Goal: Information Seeking & Learning: Learn about a topic

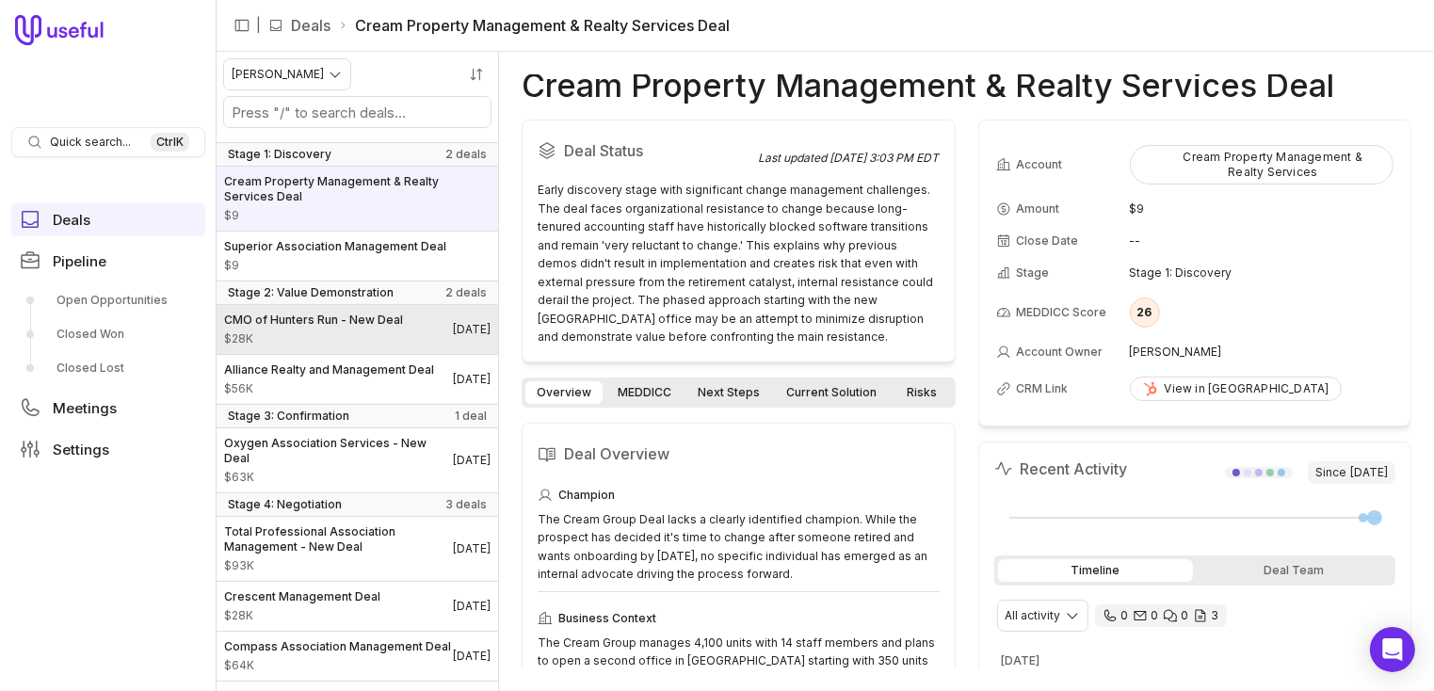
click at [288, 323] on span "CMO of Hunters Run - New Deal" at bounding box center [313, 320] width 179 height 15
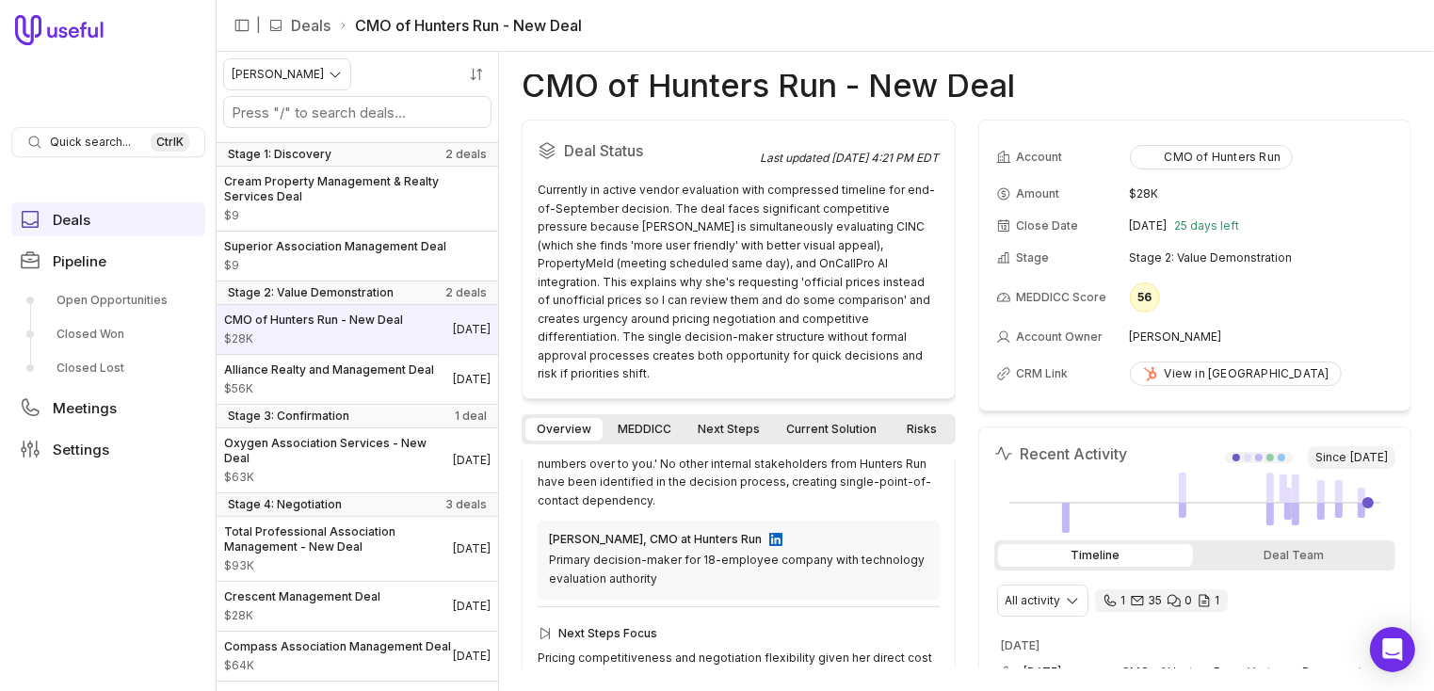
scroll to position [618, 0]
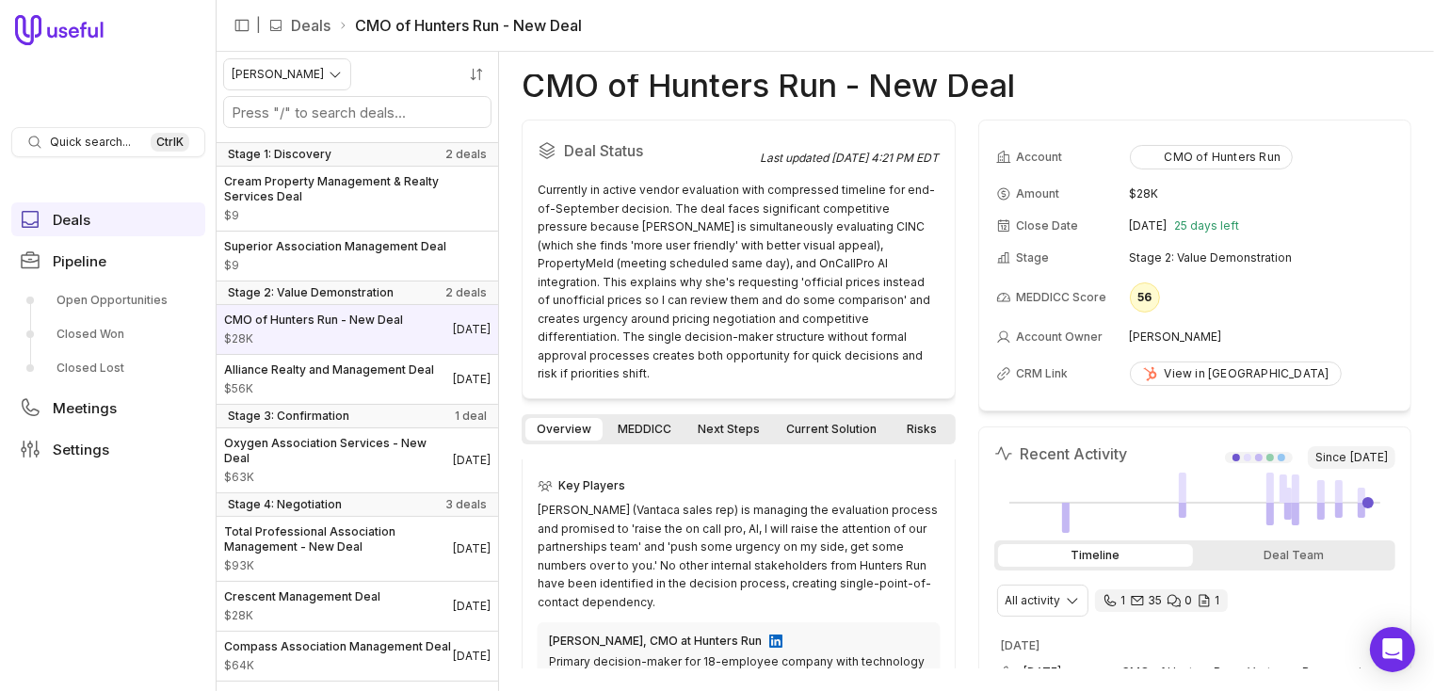
drag, startPoint x: 694, startPoint y: 641, endPoint x: 1085, endPoint y: 40, distance: 716.8
click at [1085, 40] on nav "| Deals CMO of Hunters Run - New Deal" at bounding box center [826, 26] width 1218 height 52
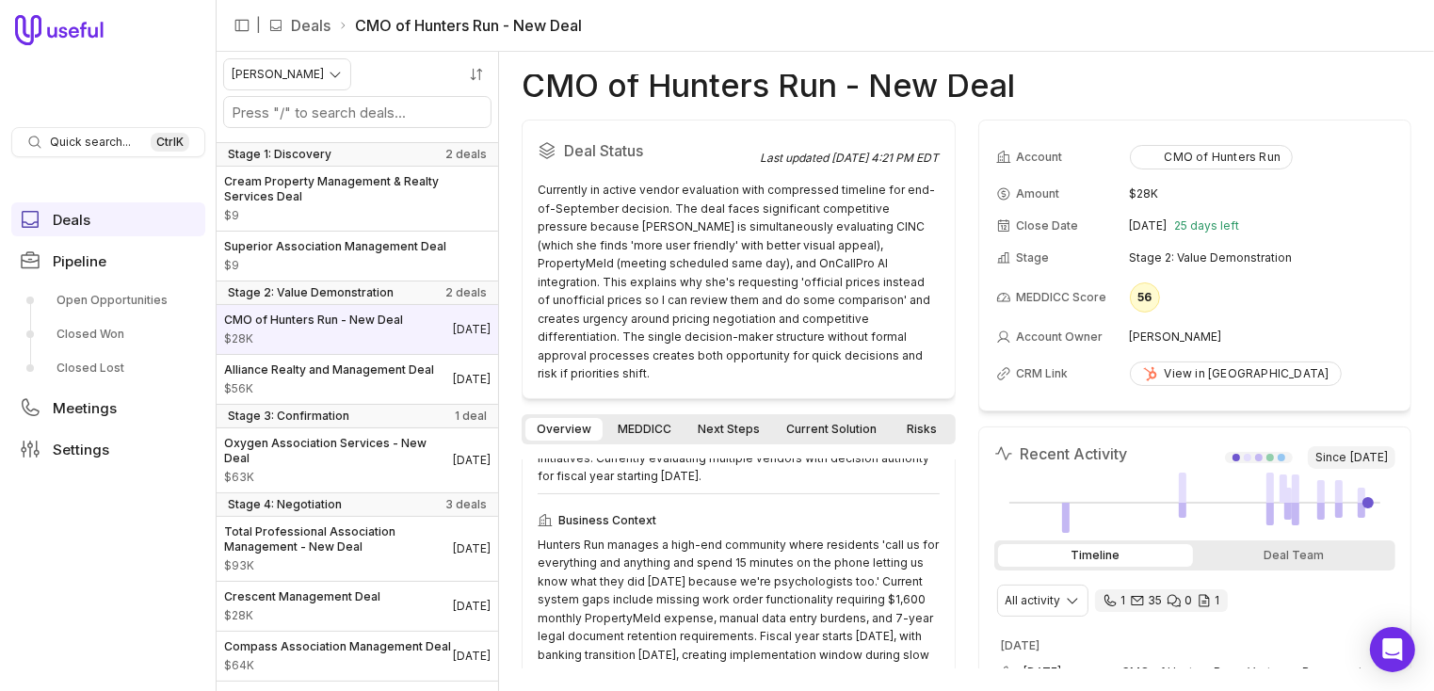
scroll to position [0, 0]
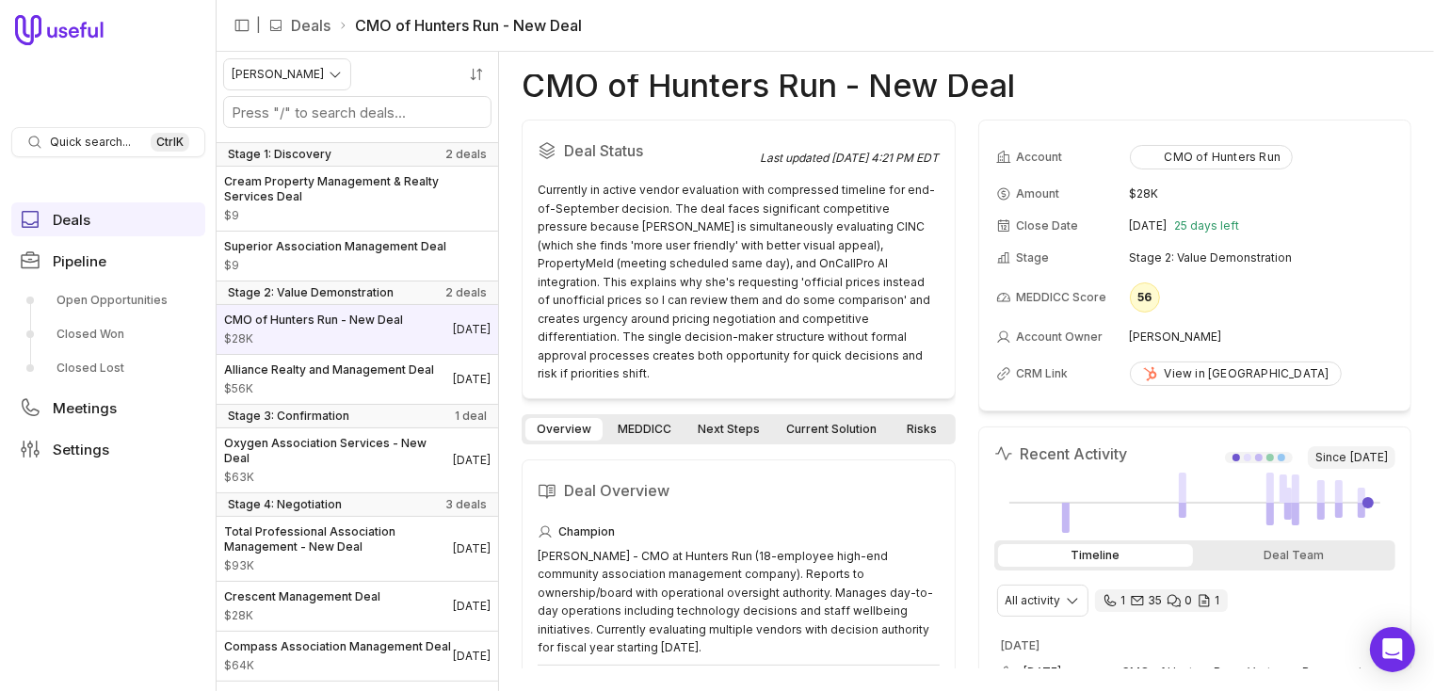
click at [648, 418] on link "MEDDICC" at bounding box center [645, 429] width 76 height 23
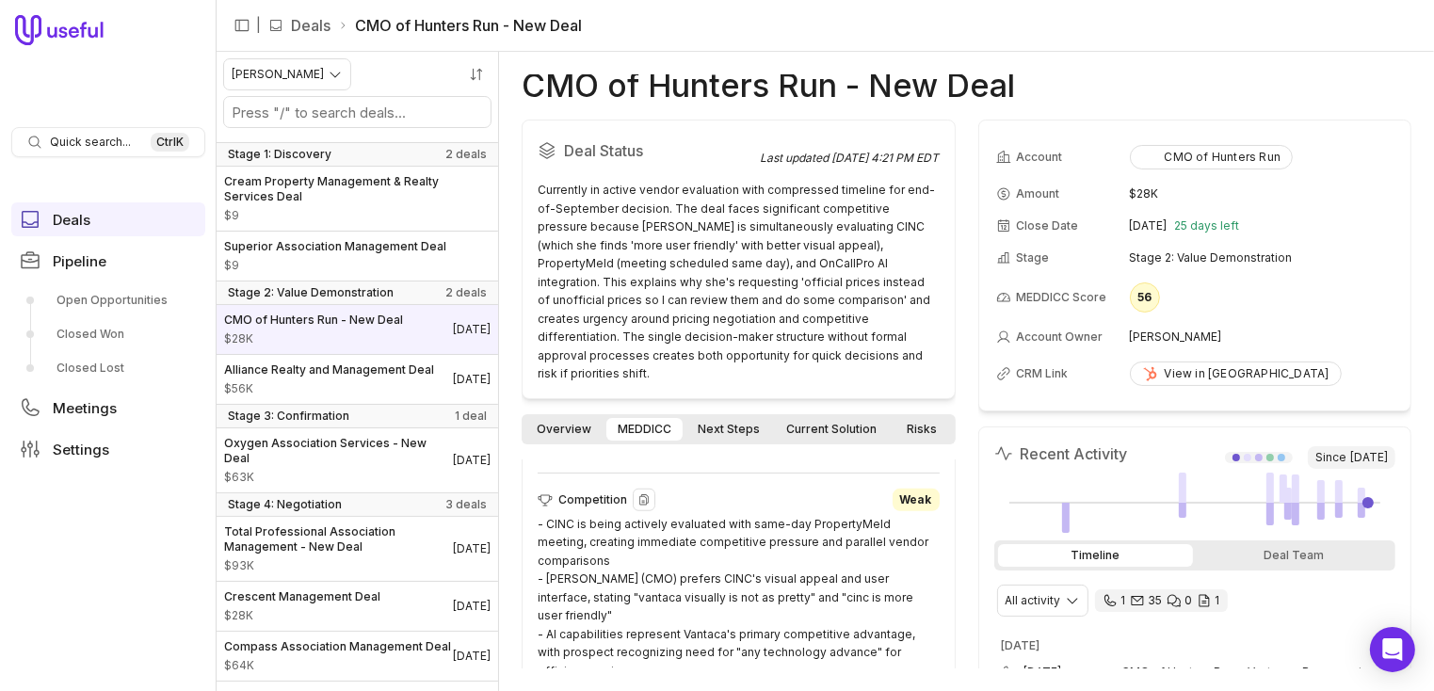
scroll to position [1863, 0]
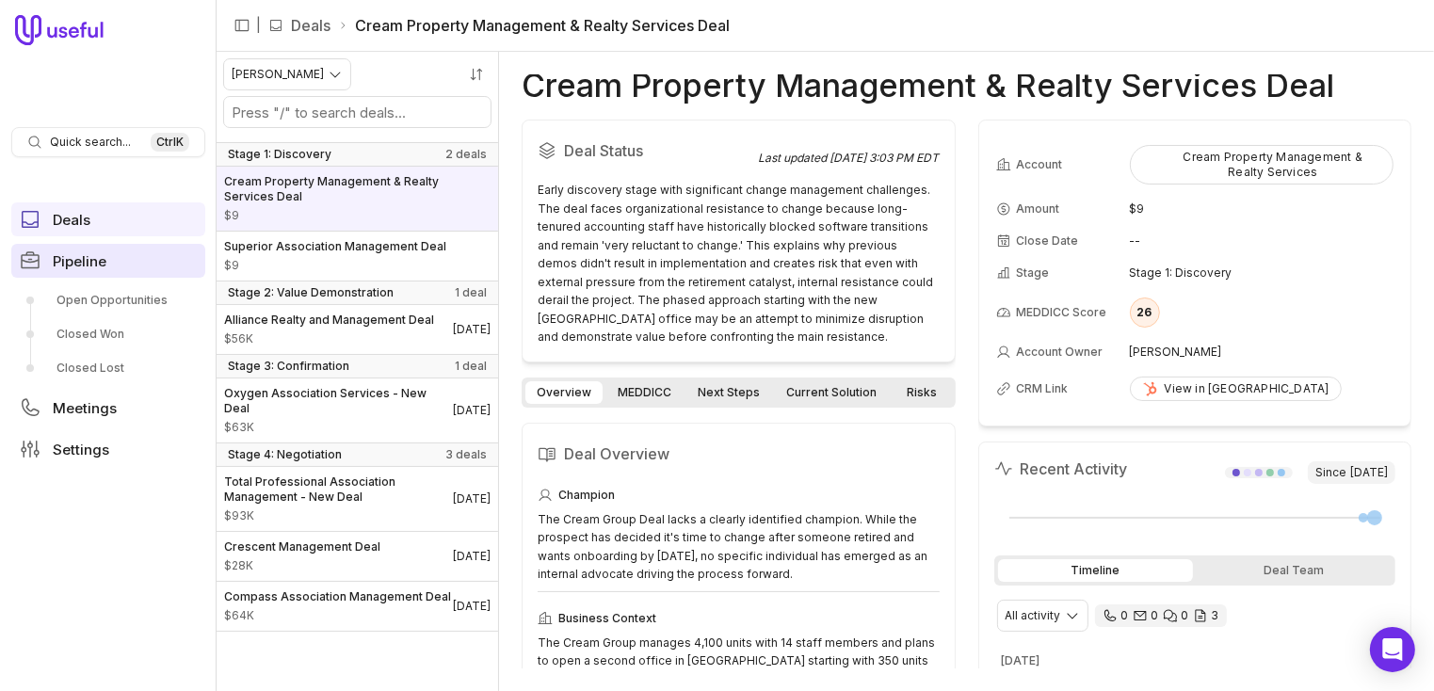
click at [121, 267] on link "Pipeline" at bounding box center [108, 261] width 194 height 34
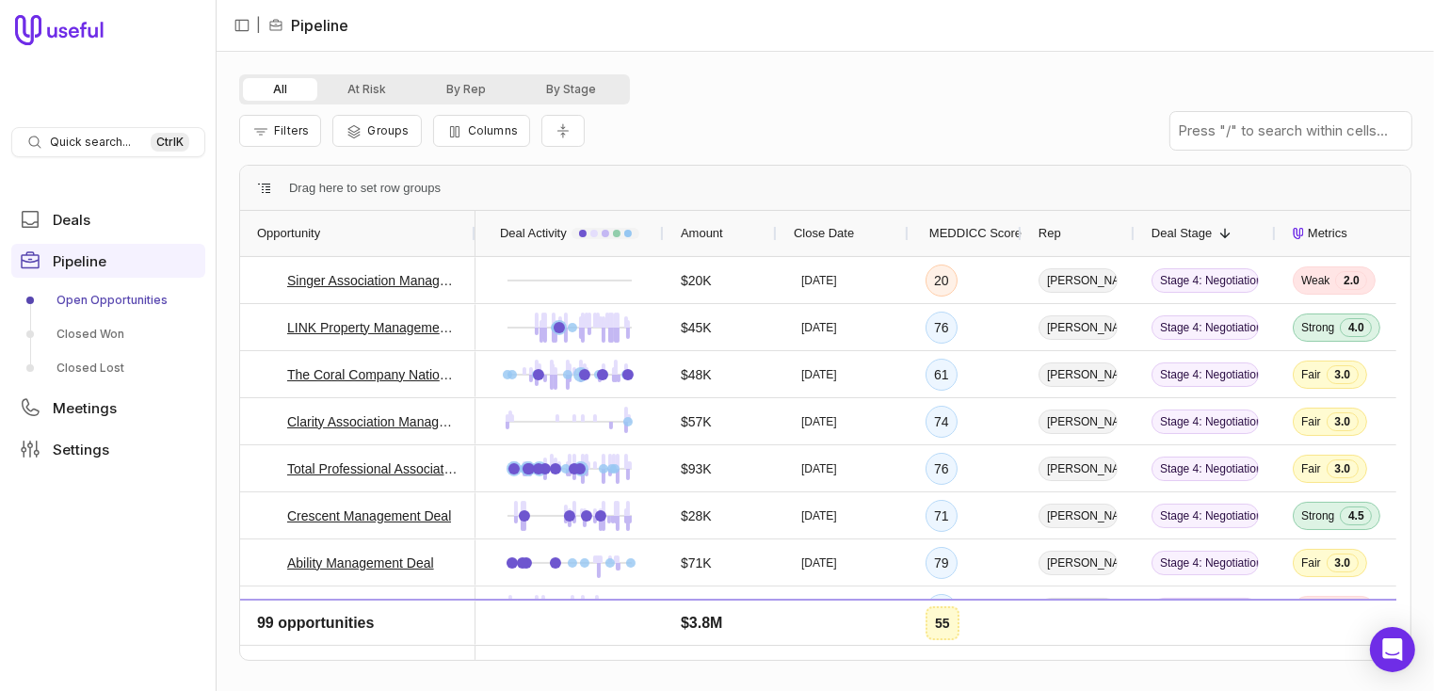
click at [1066, 231] on div "Rep" at bounding box center [1078, 234] width 79 height 36
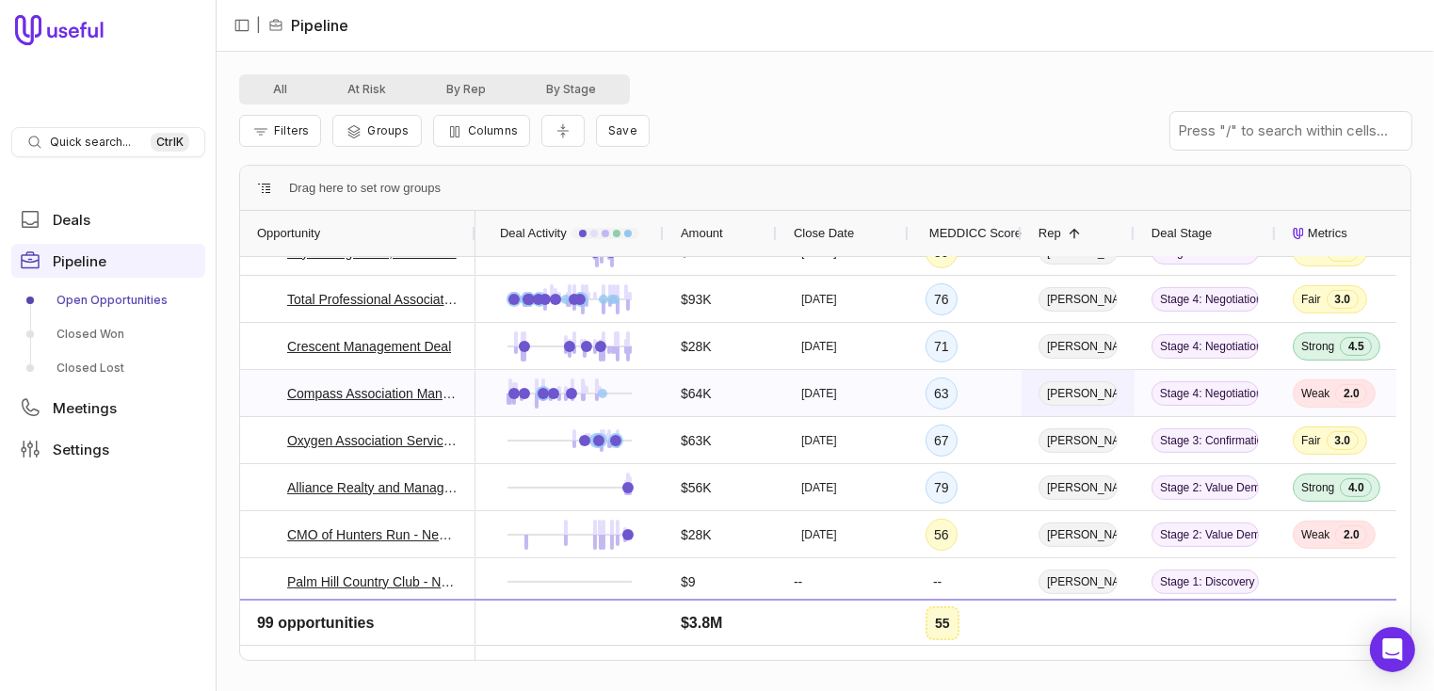
scroll to position [753, 0]
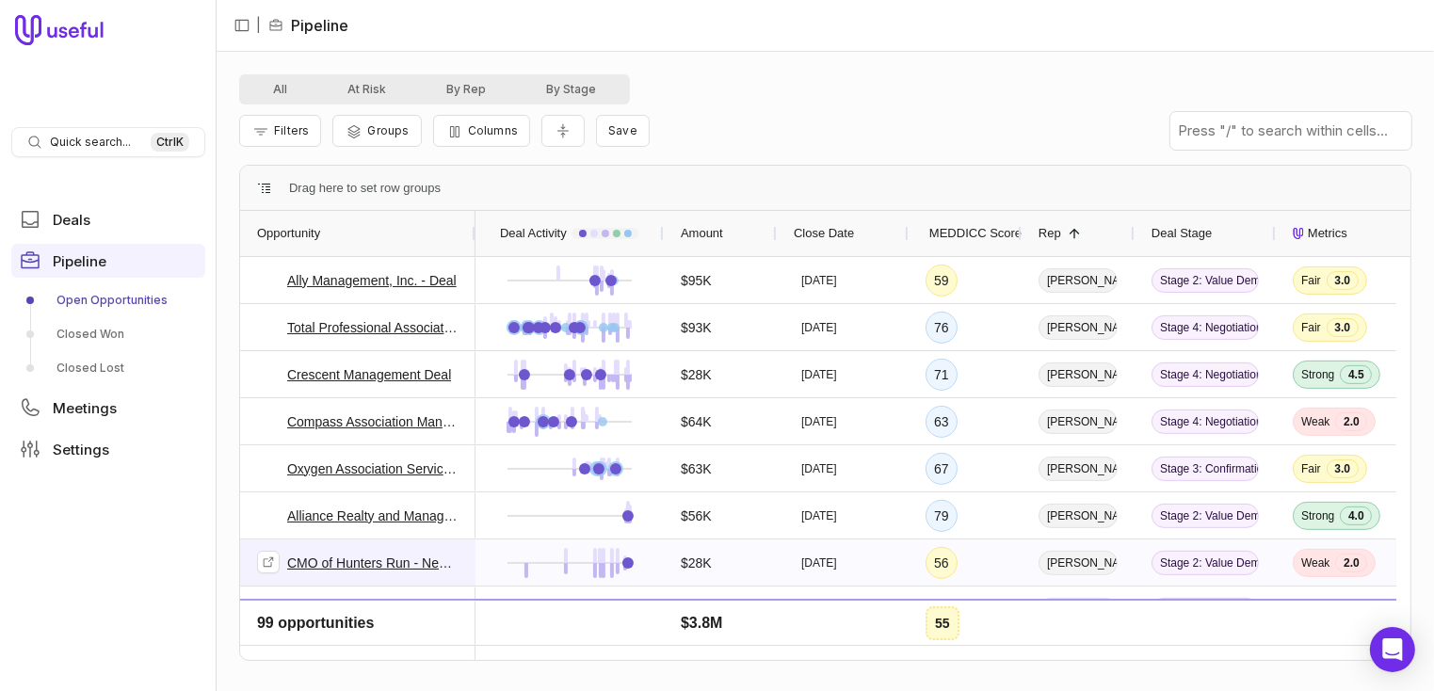
click at [294, 560] on link "CMO of Hunters Run - New Deal" at bounding box center [372, 563] width 171 height 23
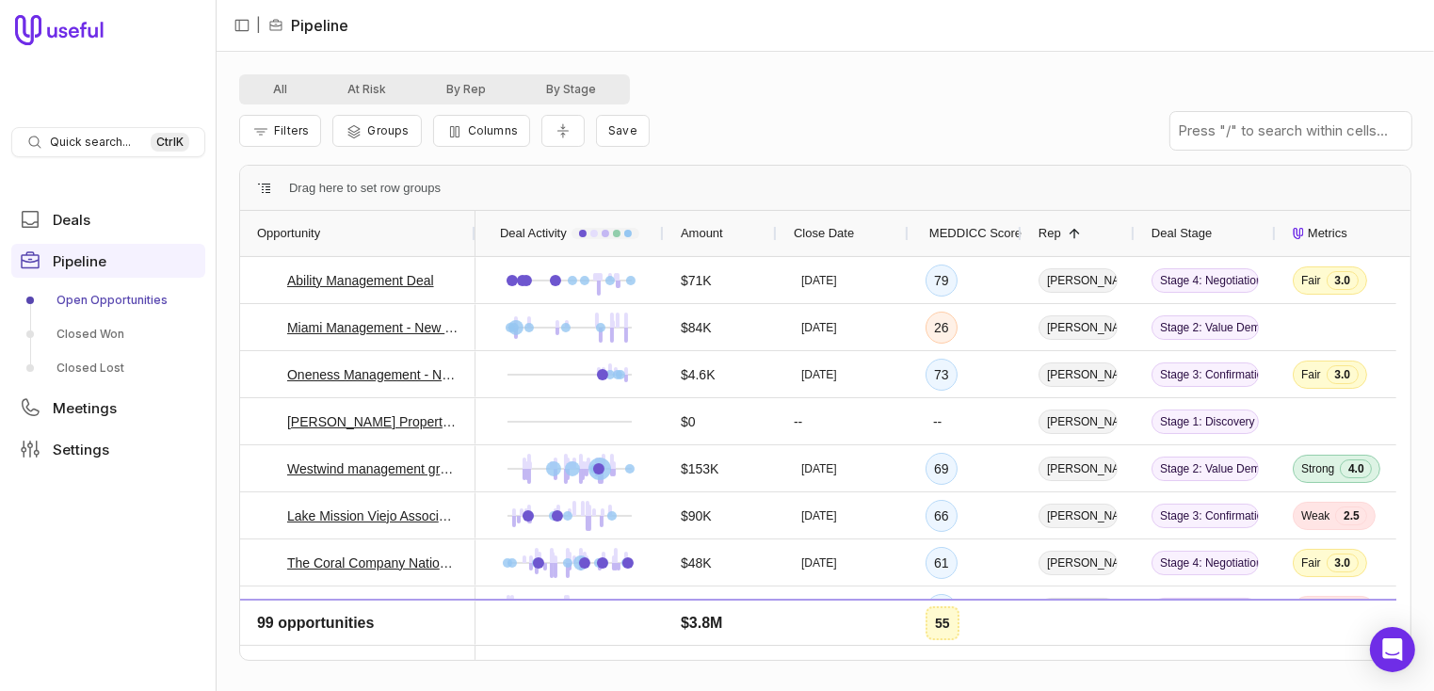
click at [1086, 234] on div "Rep 1" at bounding box center [1078, 234] width 79 height 36
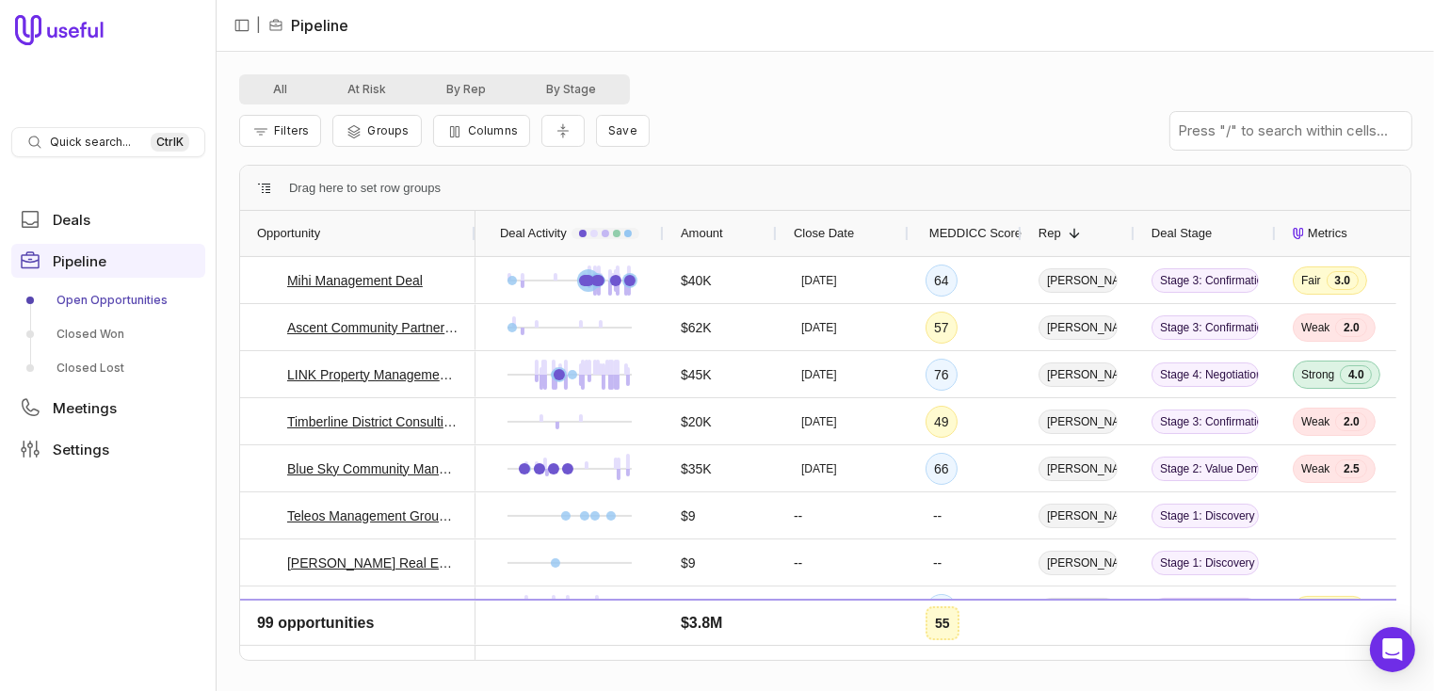
click at [1083, 233] on div "Rep 1" at bounding box center [1078, 234] width 79 height 36
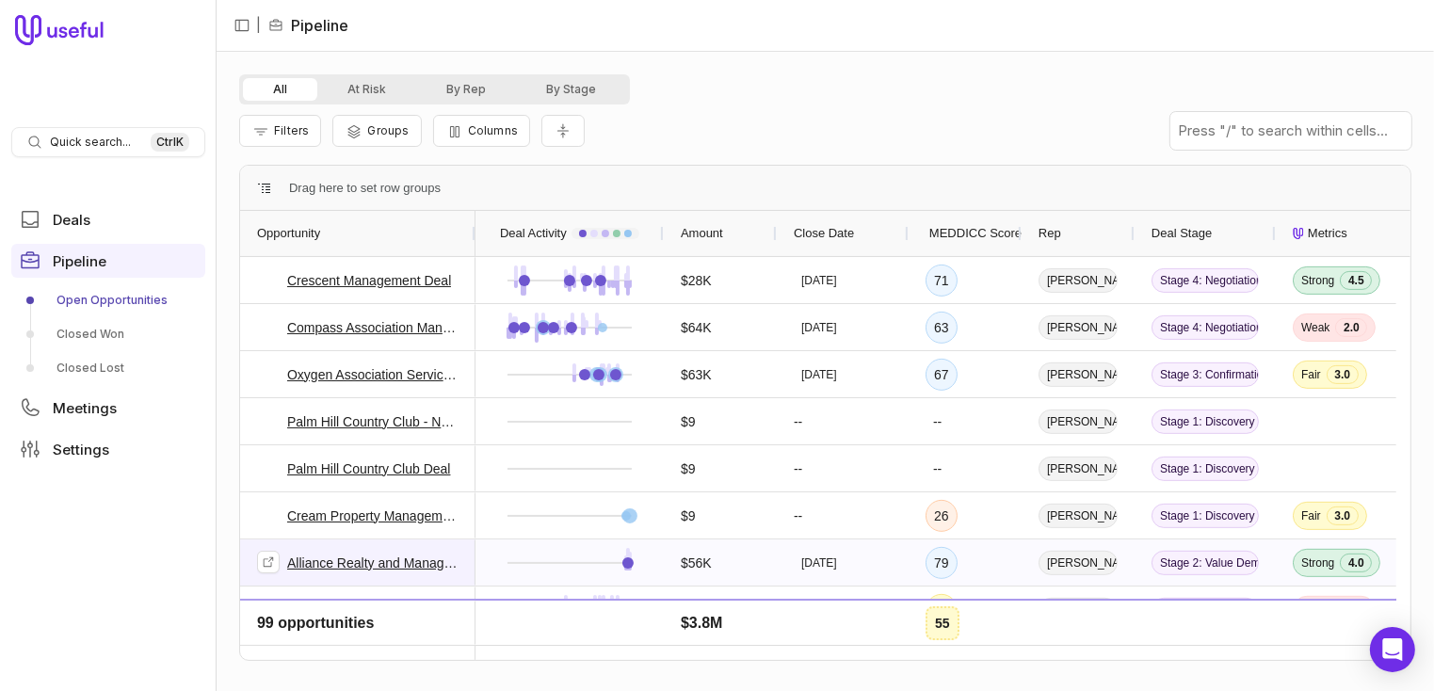
scroll to position [942, 0]
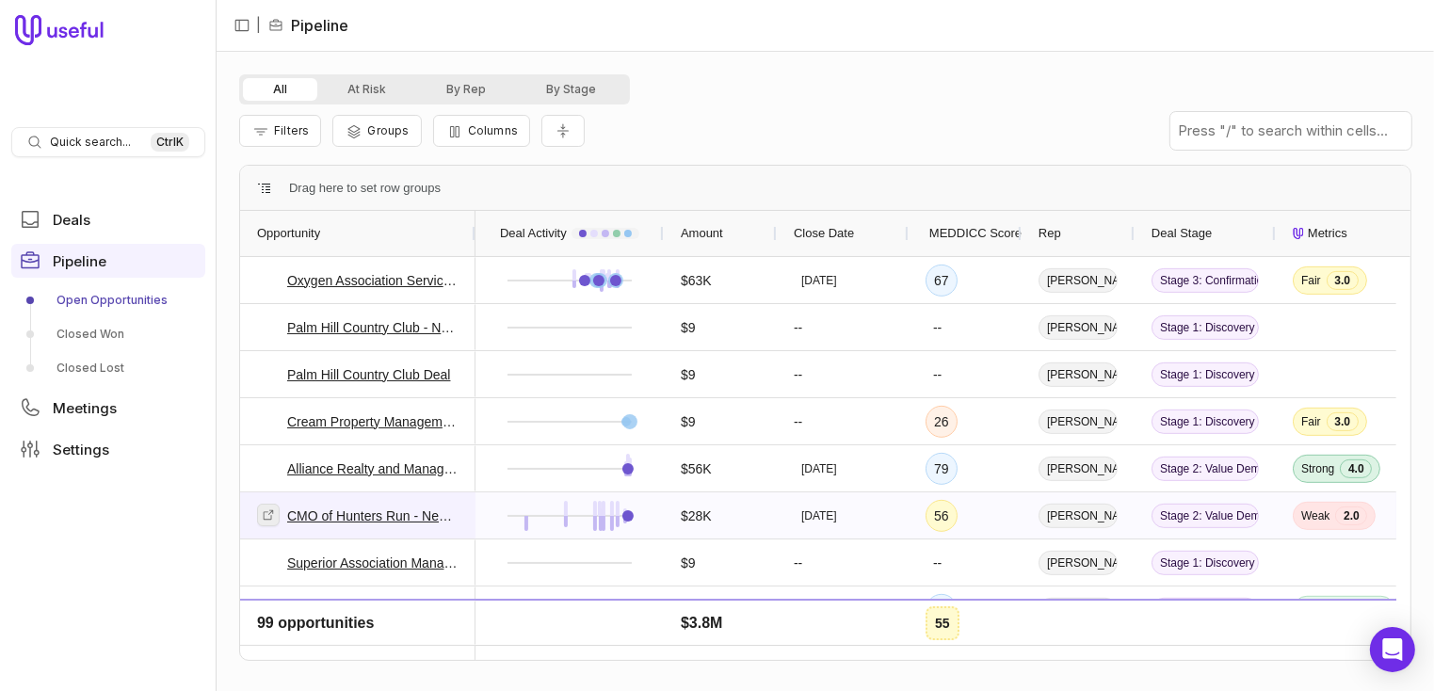
click at [270, 511] on icon at bounding box center [269, 515] width 10 height 10
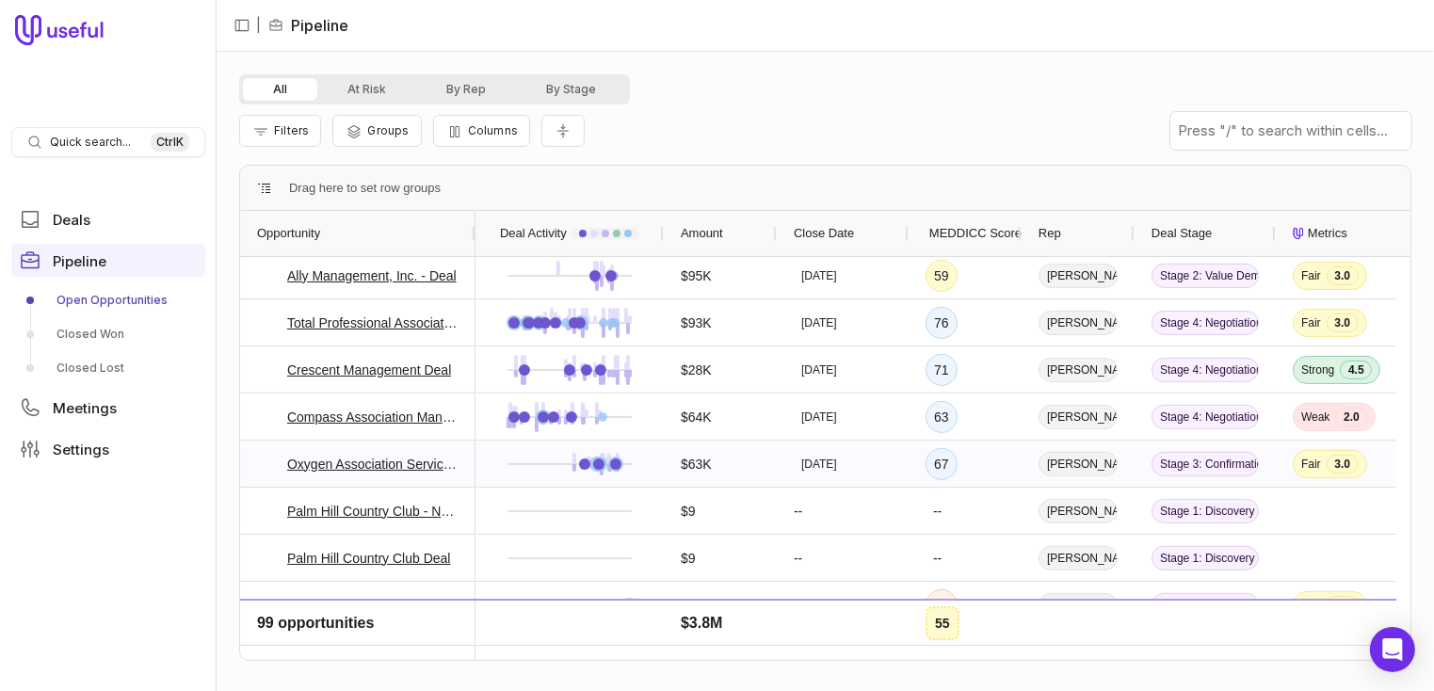
scroll to position [0, 0]
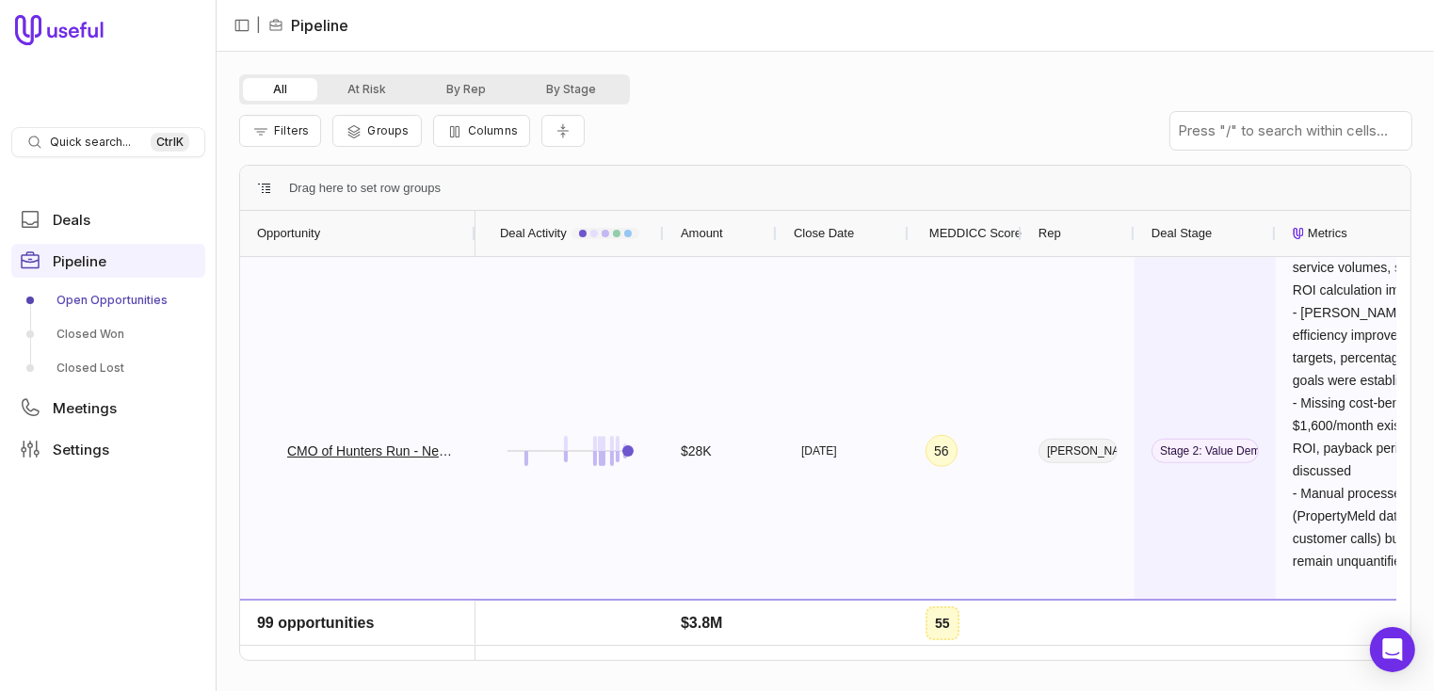
click at [1233, 453] on span "Stage 2: Value Demonstration" at bounding box center [1205, 451] width 107 height 24
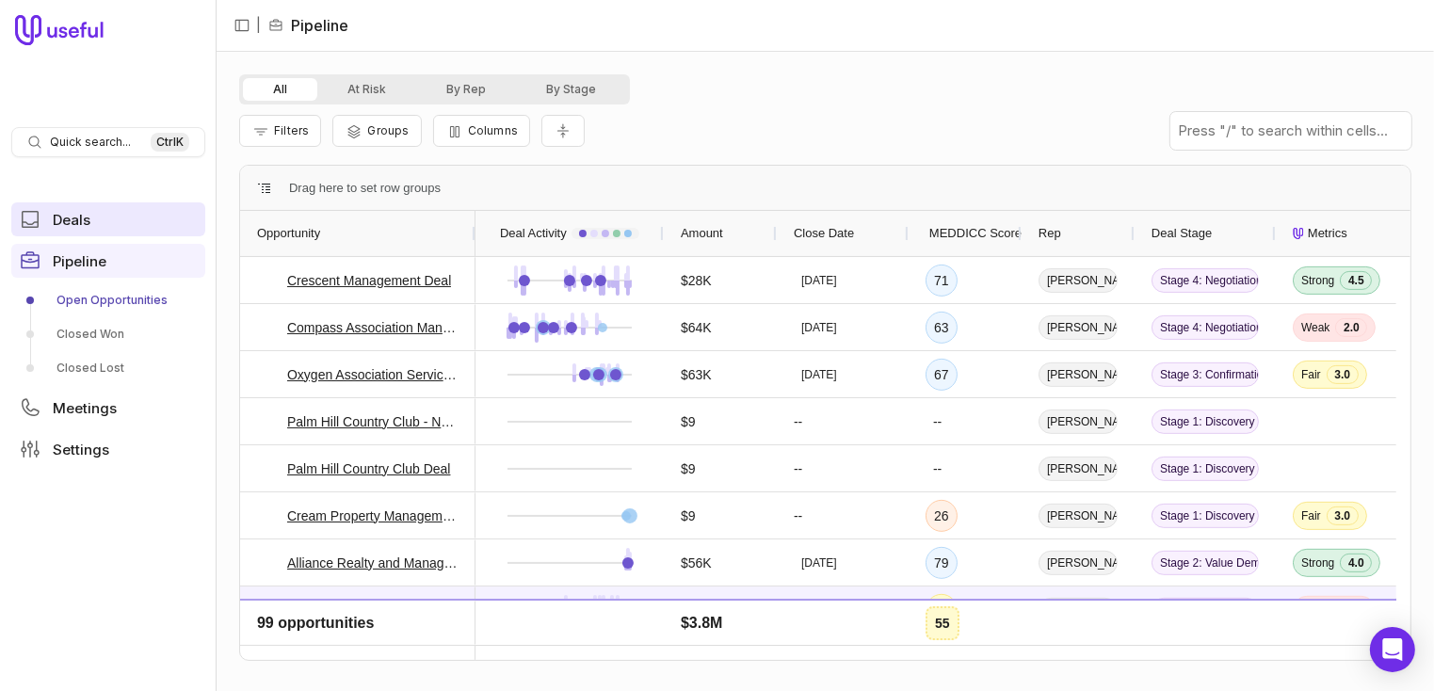
click at [72, 222] on span "Deals" at bounding box center [72, 220] width 38 height 14
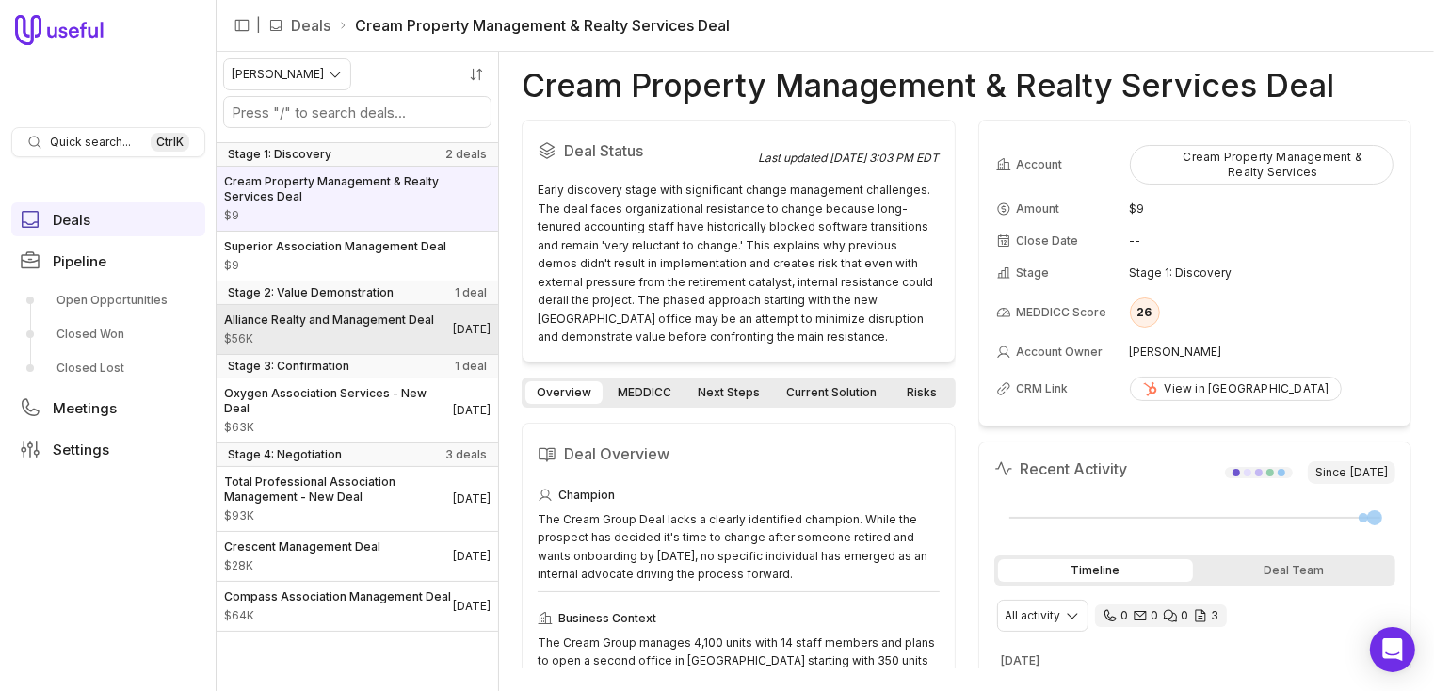
click at [315, 347] on span "$56K" at bounding box center [329, 339] width 210 height 15
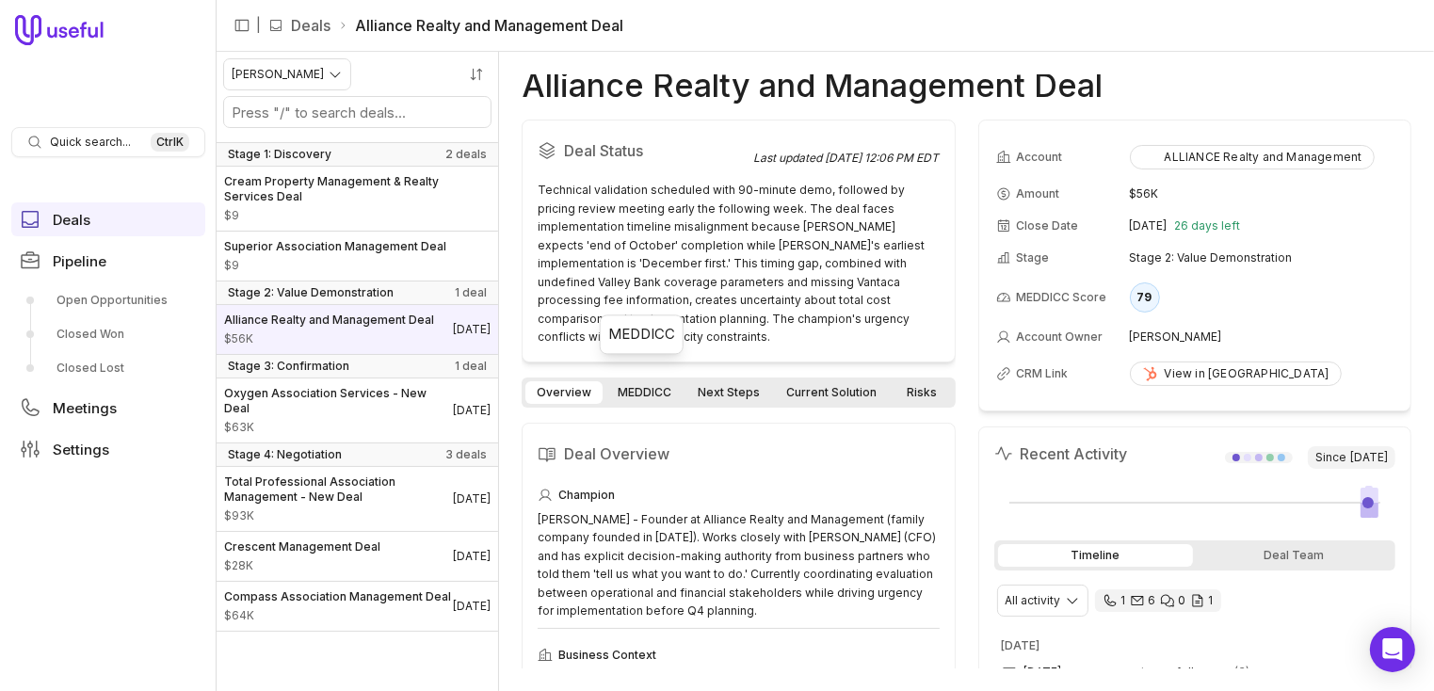
click at [647, 381] on link "MEDDICC" at bounding box center [645, 392] width 76 height 23
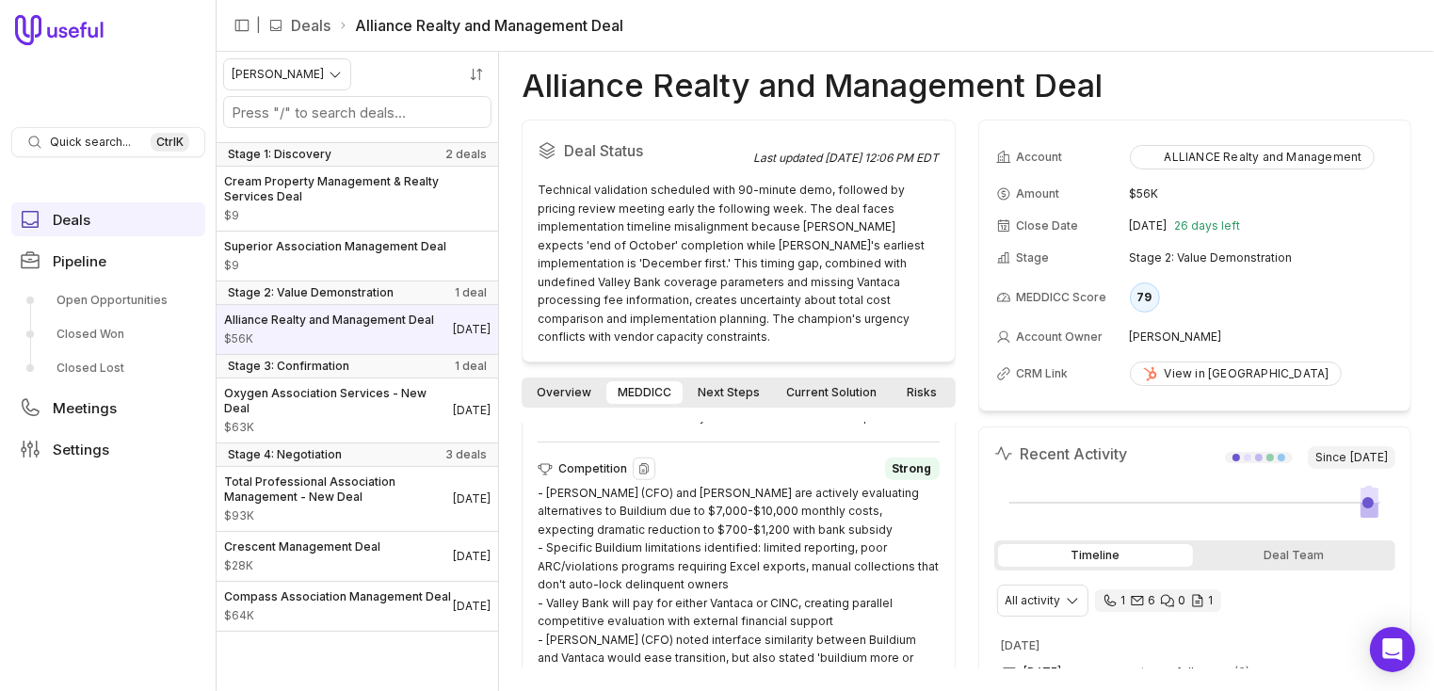
scroll to position [1881, 0]
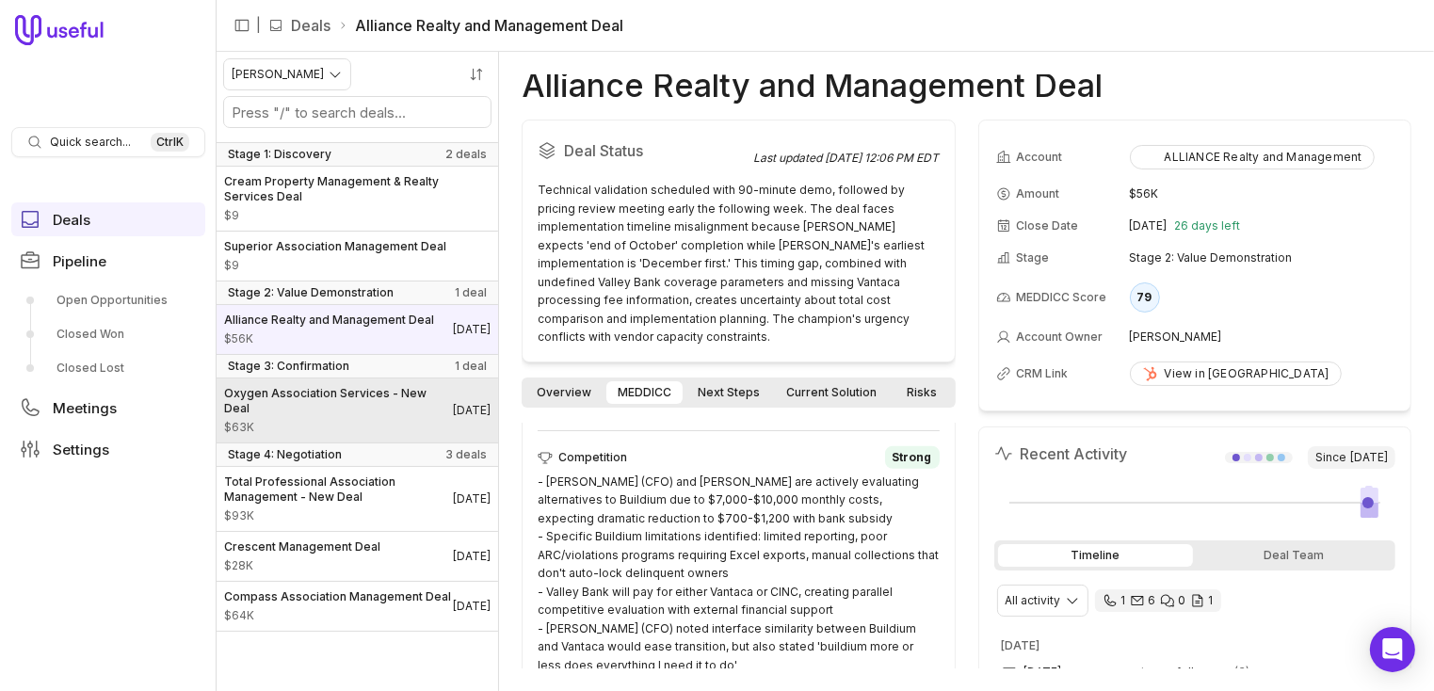
click at [311, 416] on span "Oxygen Association Services - New Deal" at bounding box center [338, 401] width 229 height 30
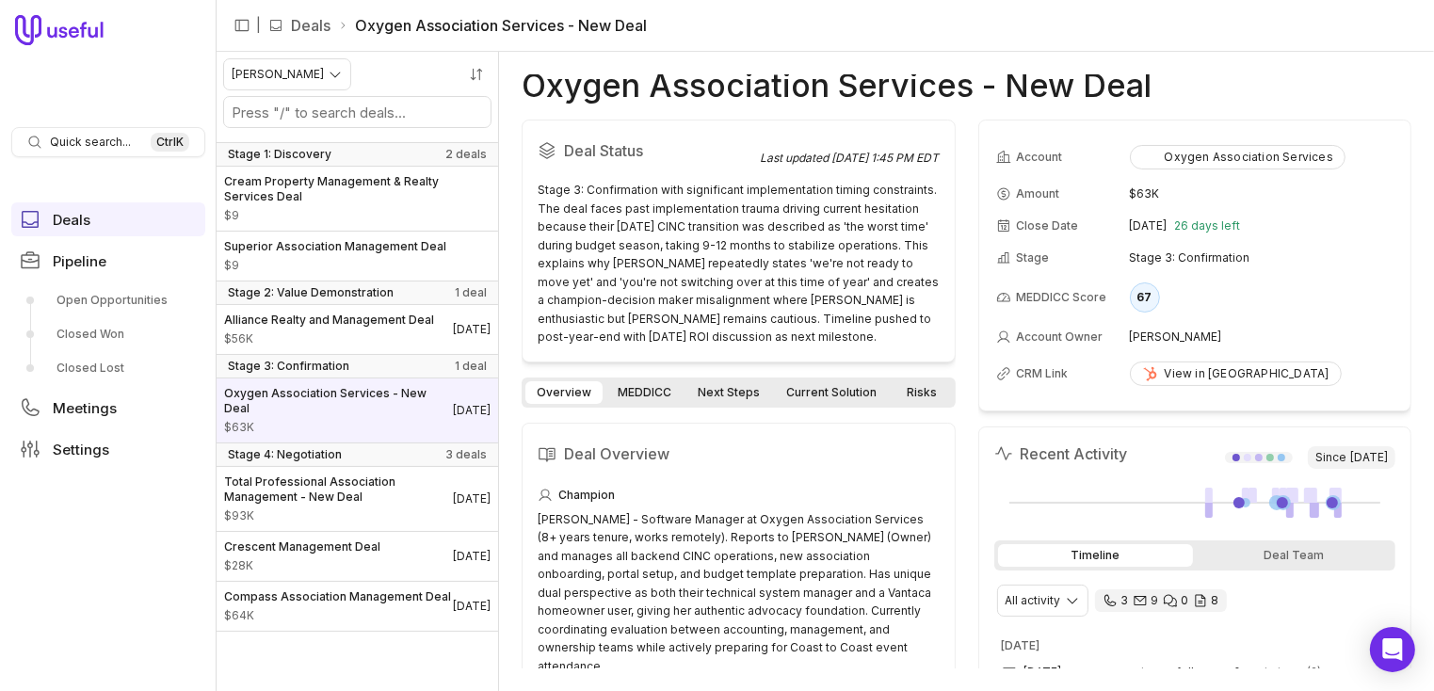
click at [617, 393] on link "MEDDICC" at bounding box center [645, 392] width 76 height 23
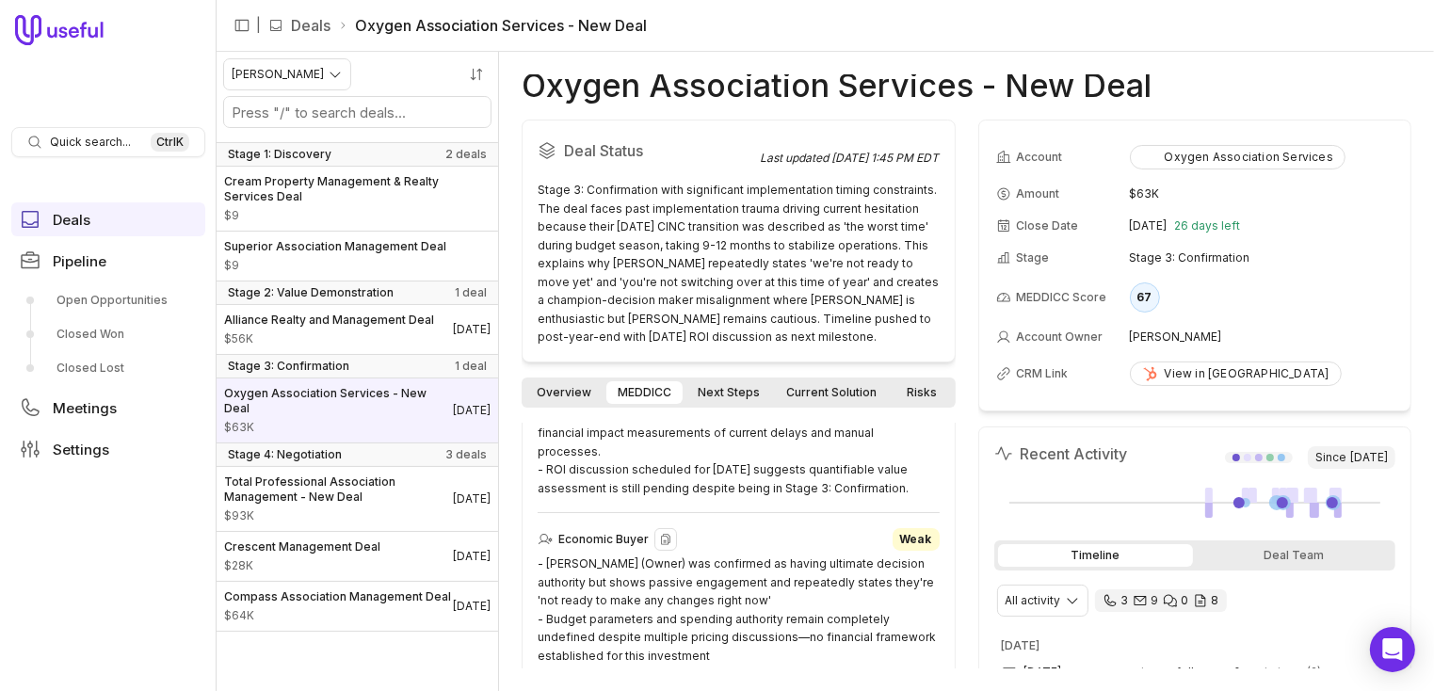
scroll to position [471, 0]
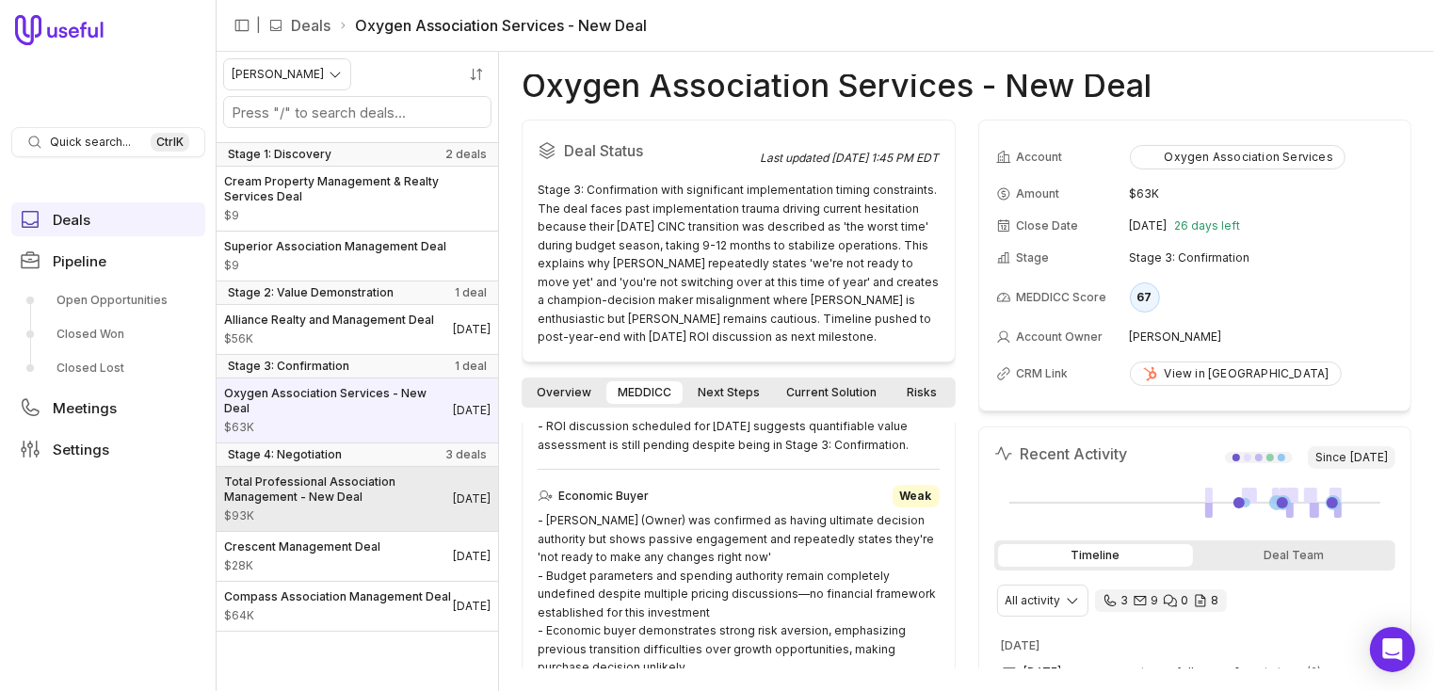
click at [328, 502] on span "Total Professional Association Management - New Deal" at bounding box center [338, 490] width 229 height 30
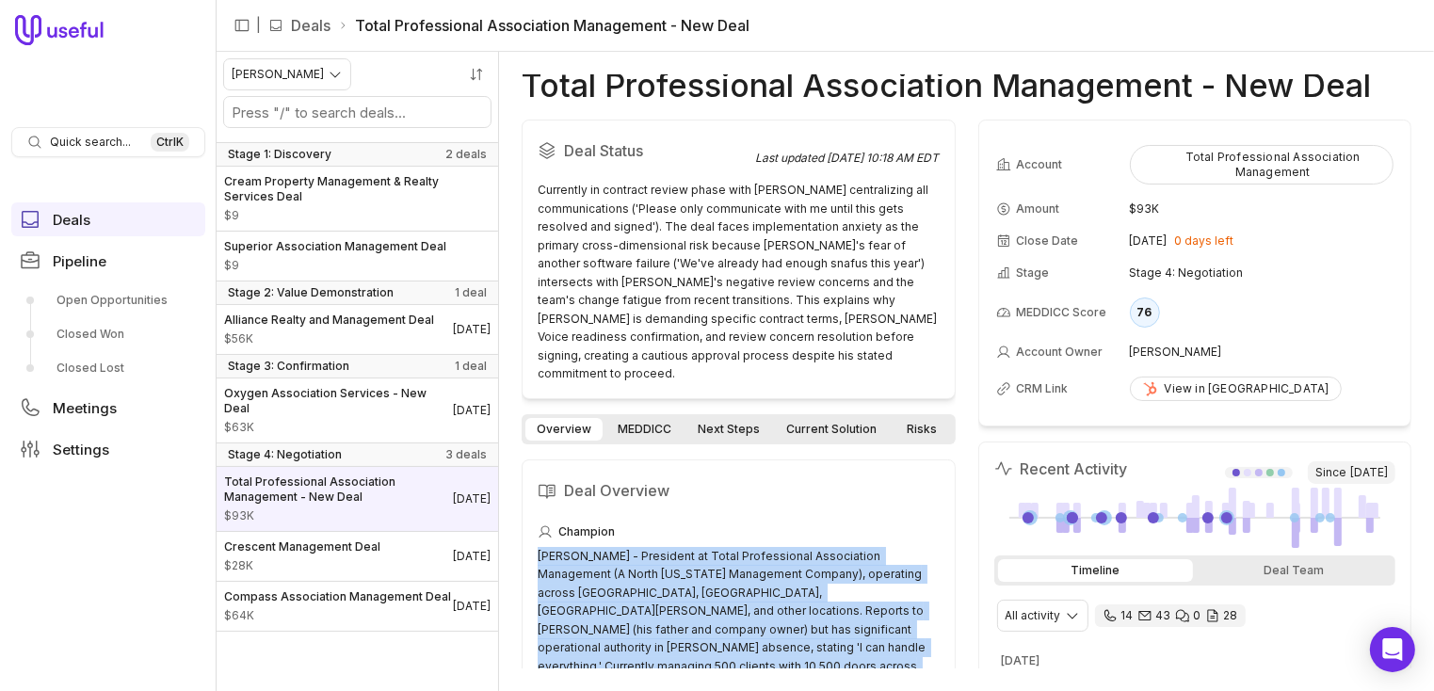
drag, startPoint x: 588, startPoint y: 570, endPoint x: 519, endPoint y: 540, distance: 75.1
click at [519, 540] on div "Total Professional Association Management - New Deal Deal Status Last updated S…" at bounding box center [966, 371] width 935 height 639
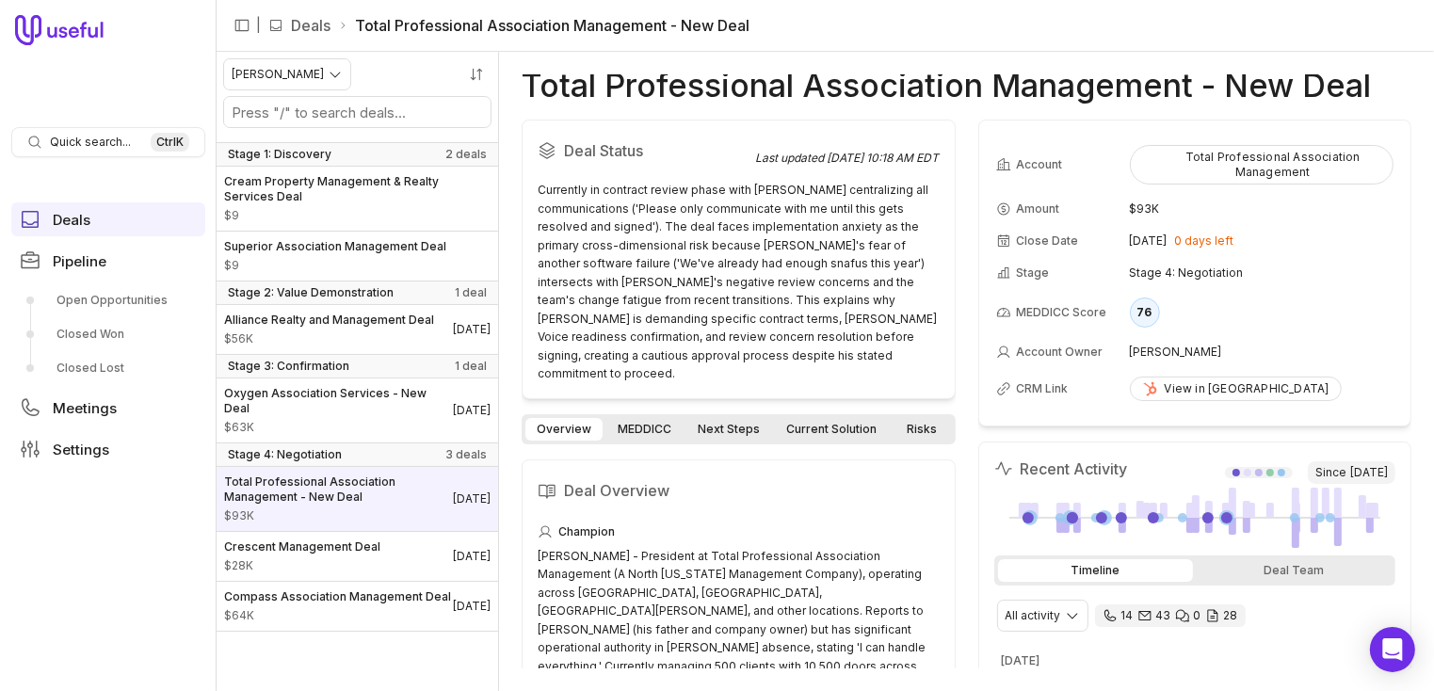
click at [974, 24] on nav "| Deals Total Professional Association Management - New Deal" at bounding box center [826, 26] width 1218 height 52
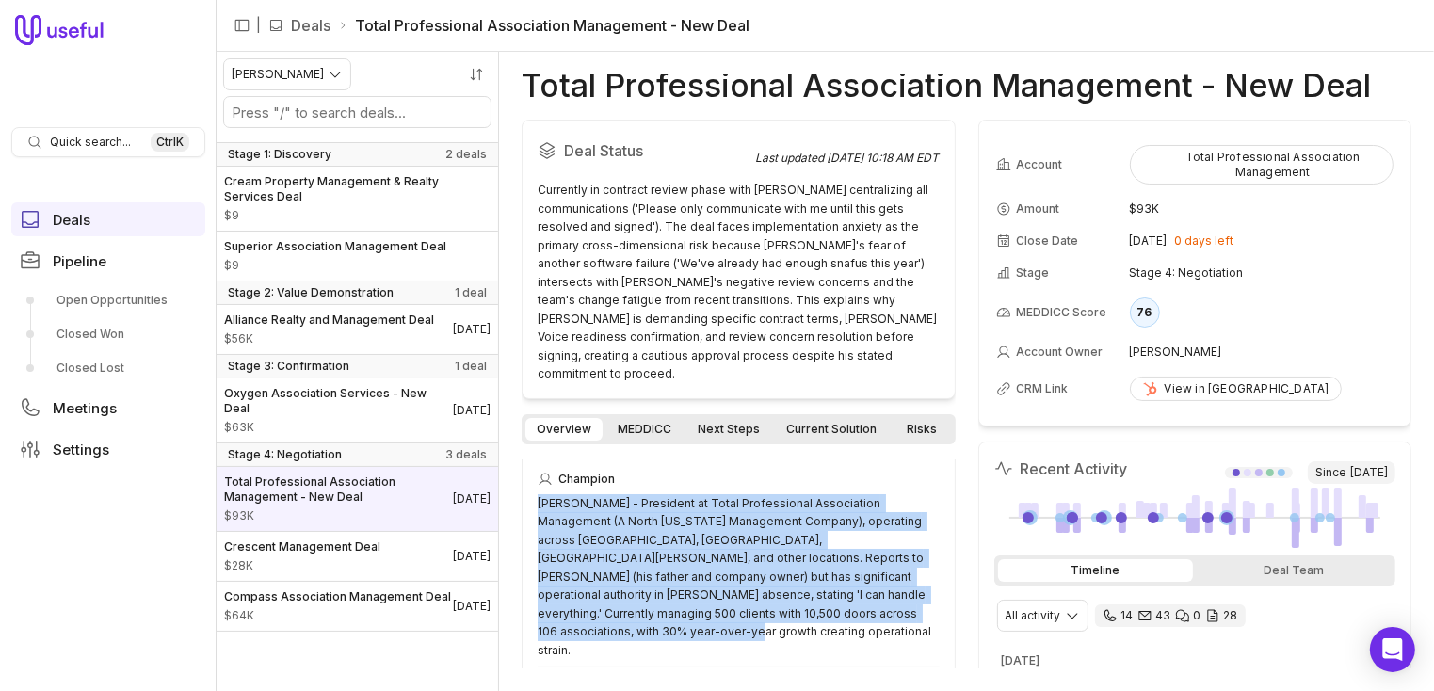
drag, startPoint x: 585, startPoint y: 663, endPoint x: 526, endPoint y: 477, distance: 194.8
click at [899, 543] on div "Tom Rowand Jr. - President at Total Professional Association Management (A Nort…" at bounding box center [739, 577] width 402 height 166
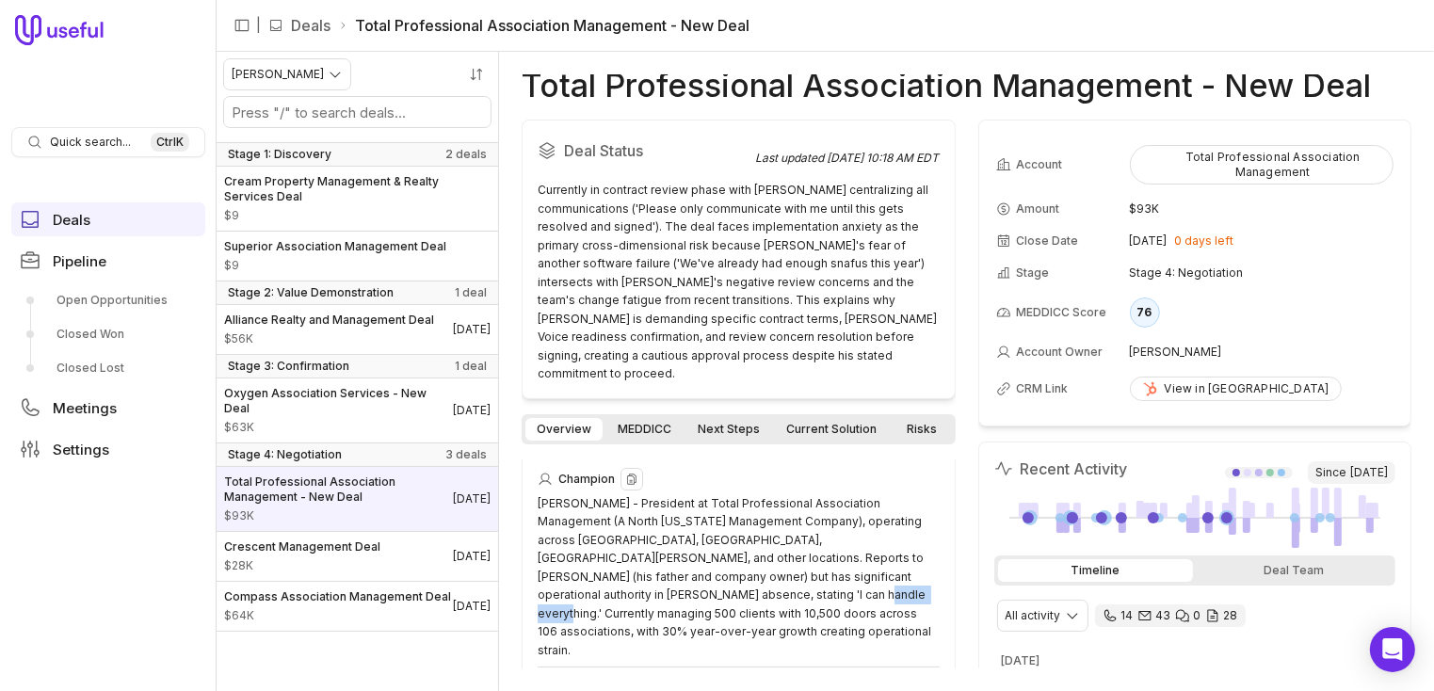
drag, startPoint x: 729, startPoint y: 575, endPoint x: 776, endPoint y: 578, distance: 47.2
click at [776, 578] on div "Tom Rowand Jr. - President at Total Professional Association Management (A Nort…" at bounding box center [739, 577] width 402 height 166
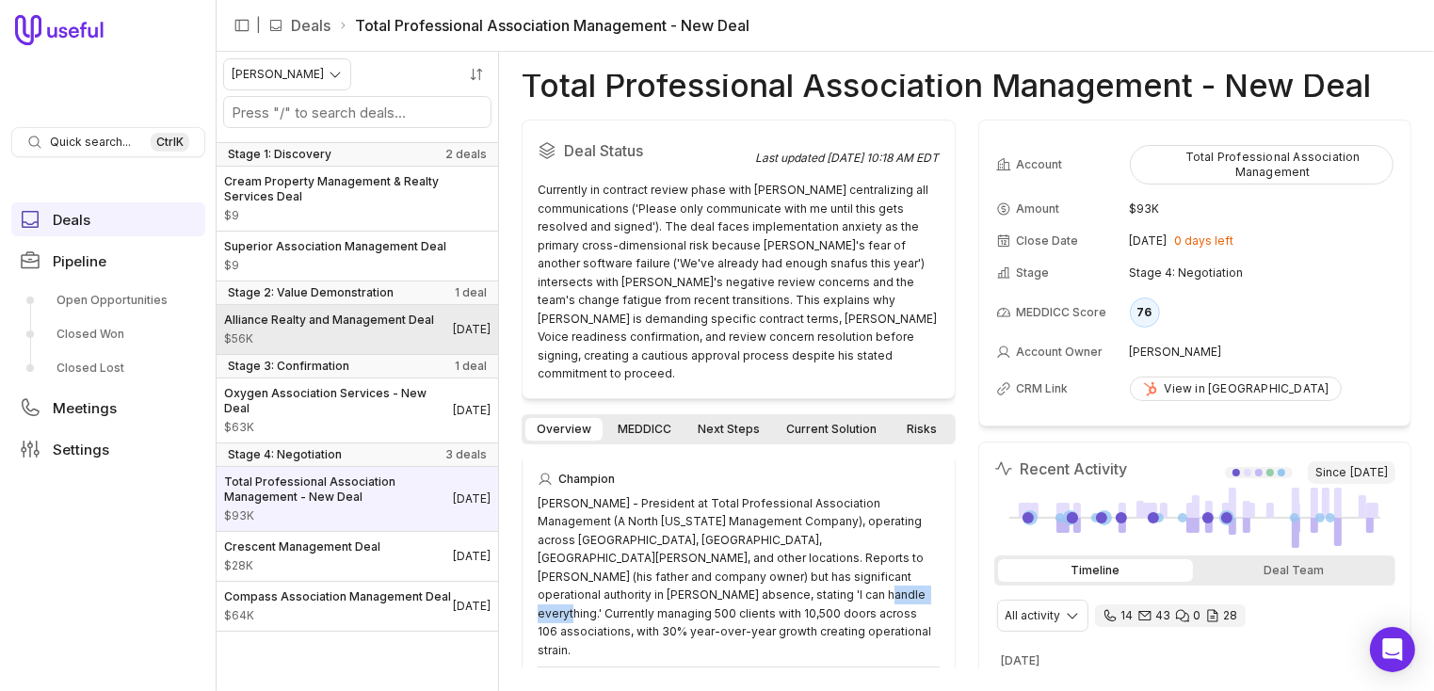
click at [343, 328] on span "Alliance Realty and Management Deal" at bounding box center [329, 320] width 210 height 15
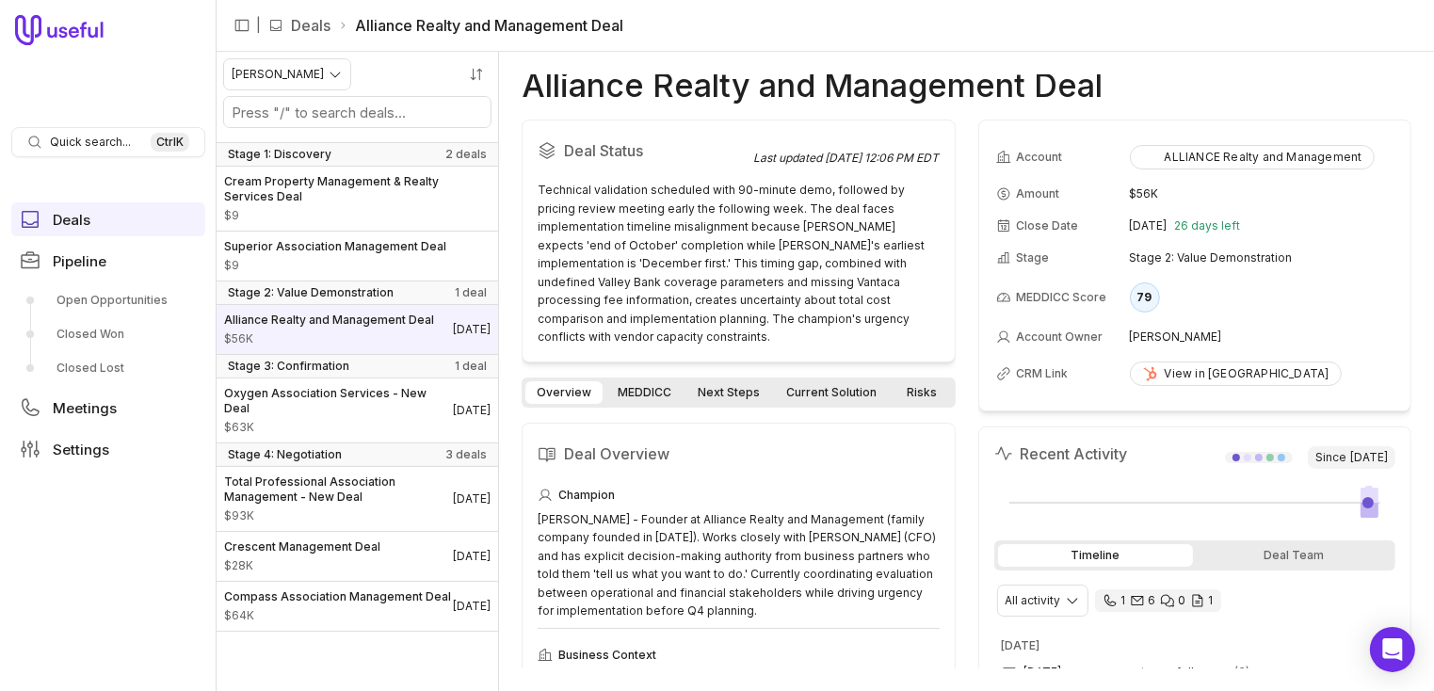
click at [650, 381] on link "MEDDICC" at bounding box center [645, 392] width 76 height 23
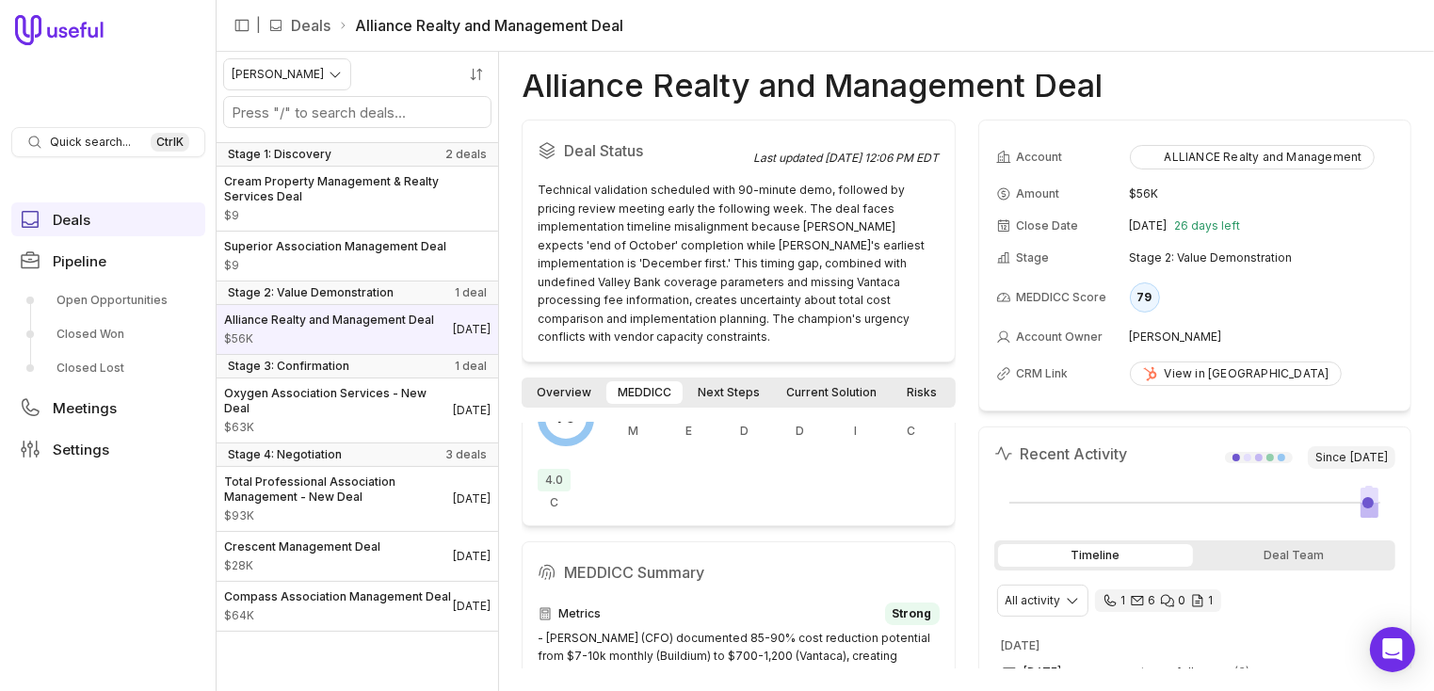
scroll to position [188, 0]
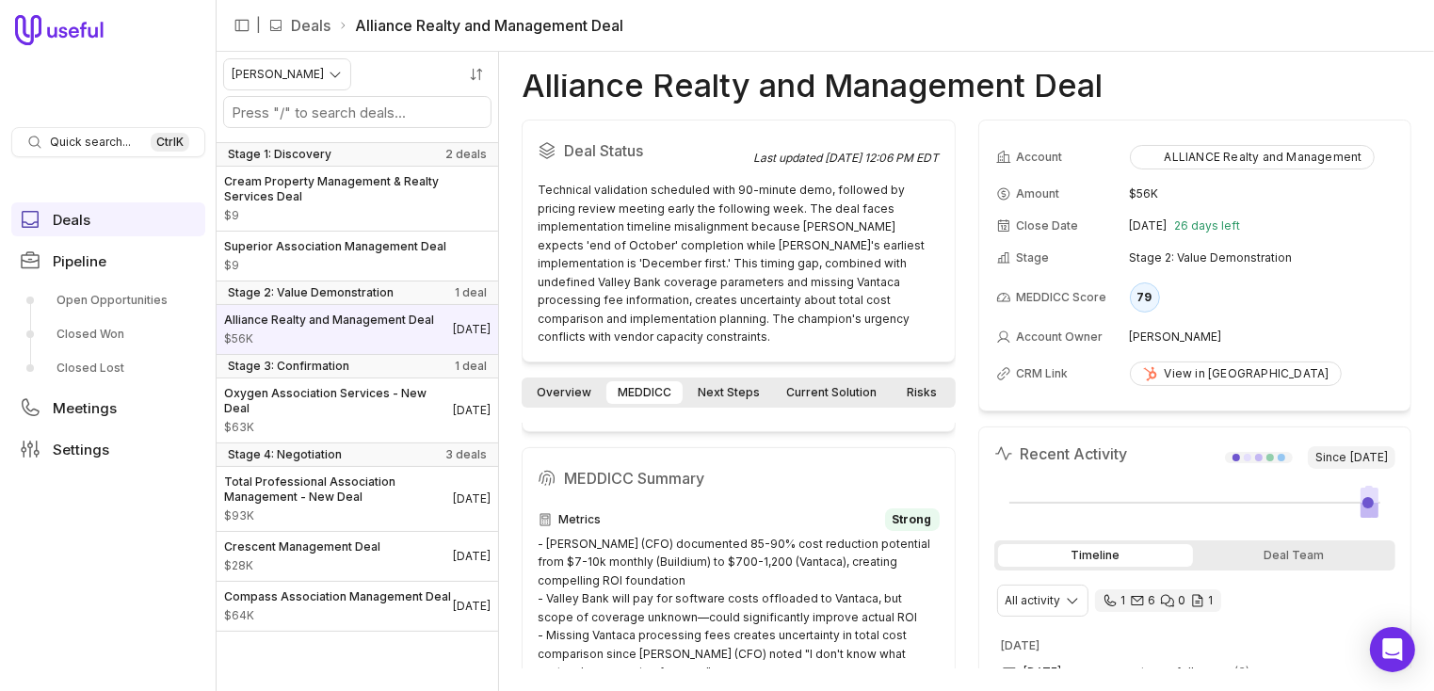
click at [933, 381] on link "Risks" at bounding box center [922, 392] width 60 height 23
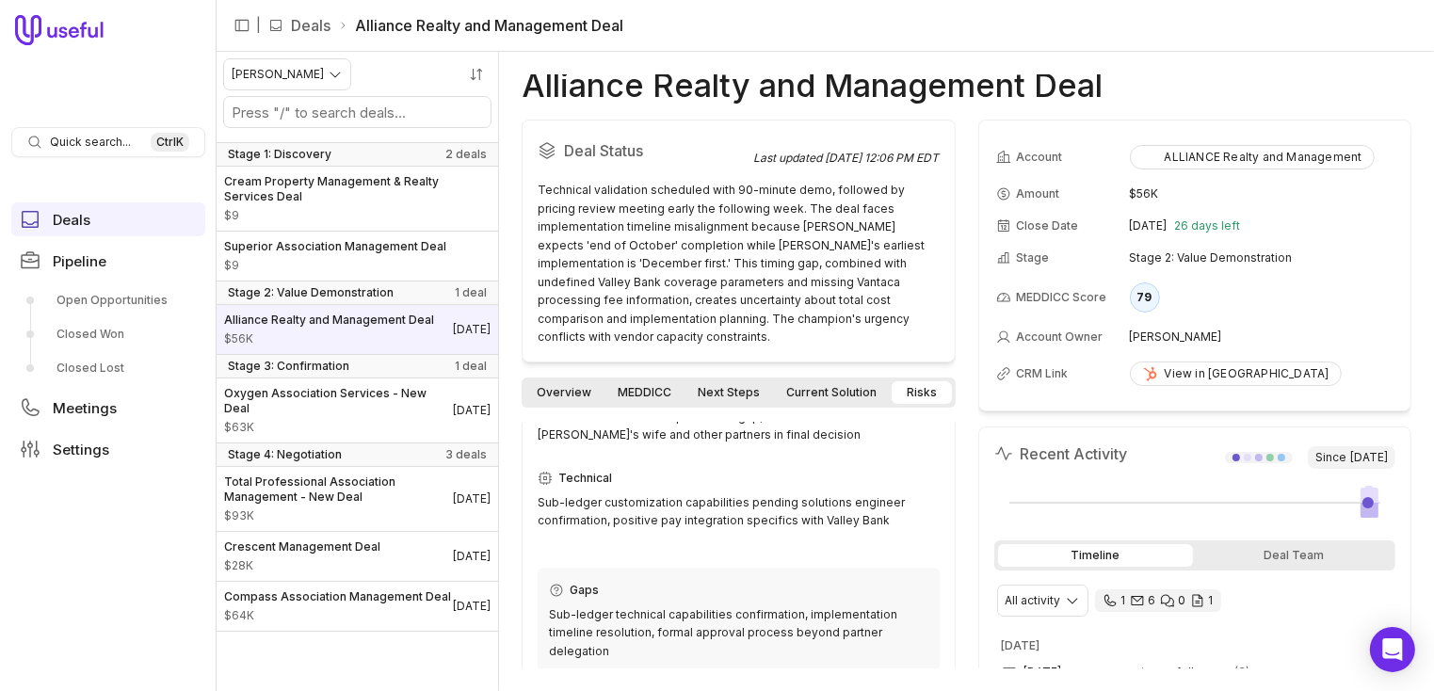
scroll to position [283, 0]
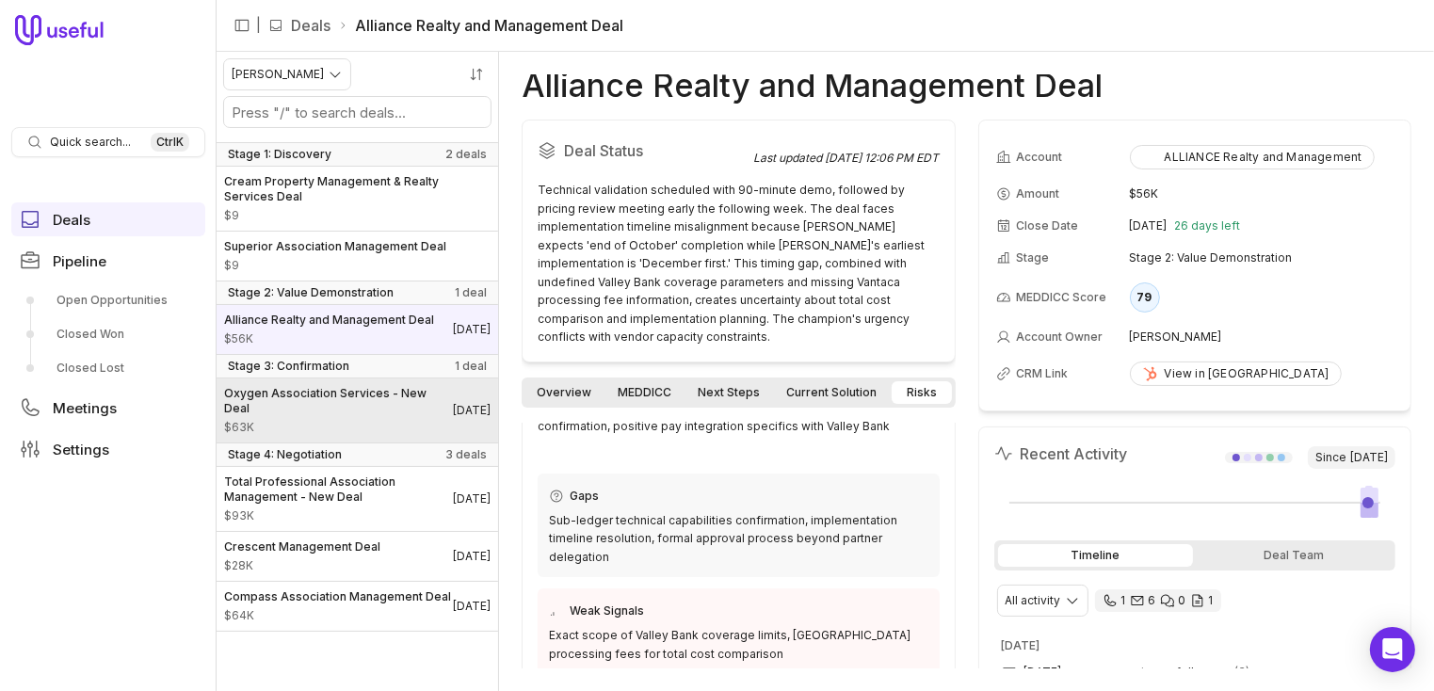
click at [342, 416] on span "Oxygen Association Services - New Deal" at bounding box center [338, 401] width 229 height 30
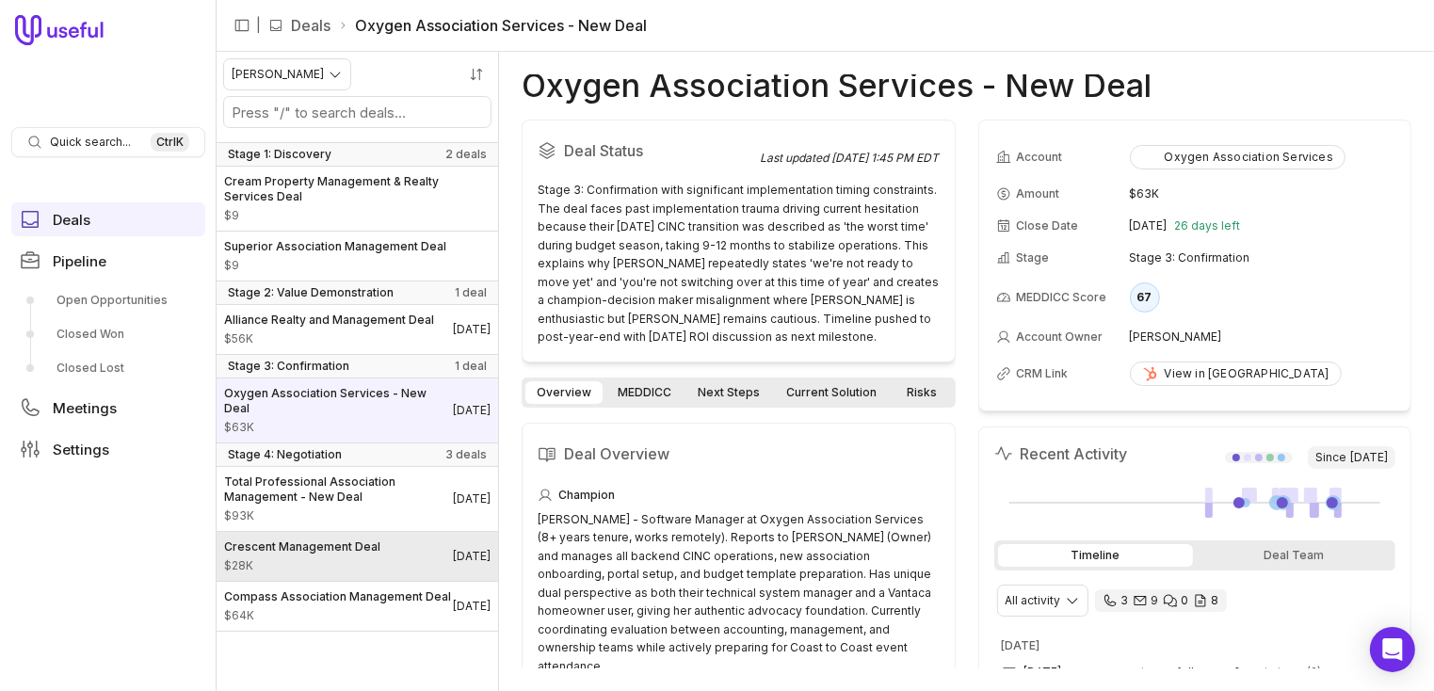
click at [312, 553] on span "Crescent Management Deal" at bounding box center [302, 547] width 156 height 15
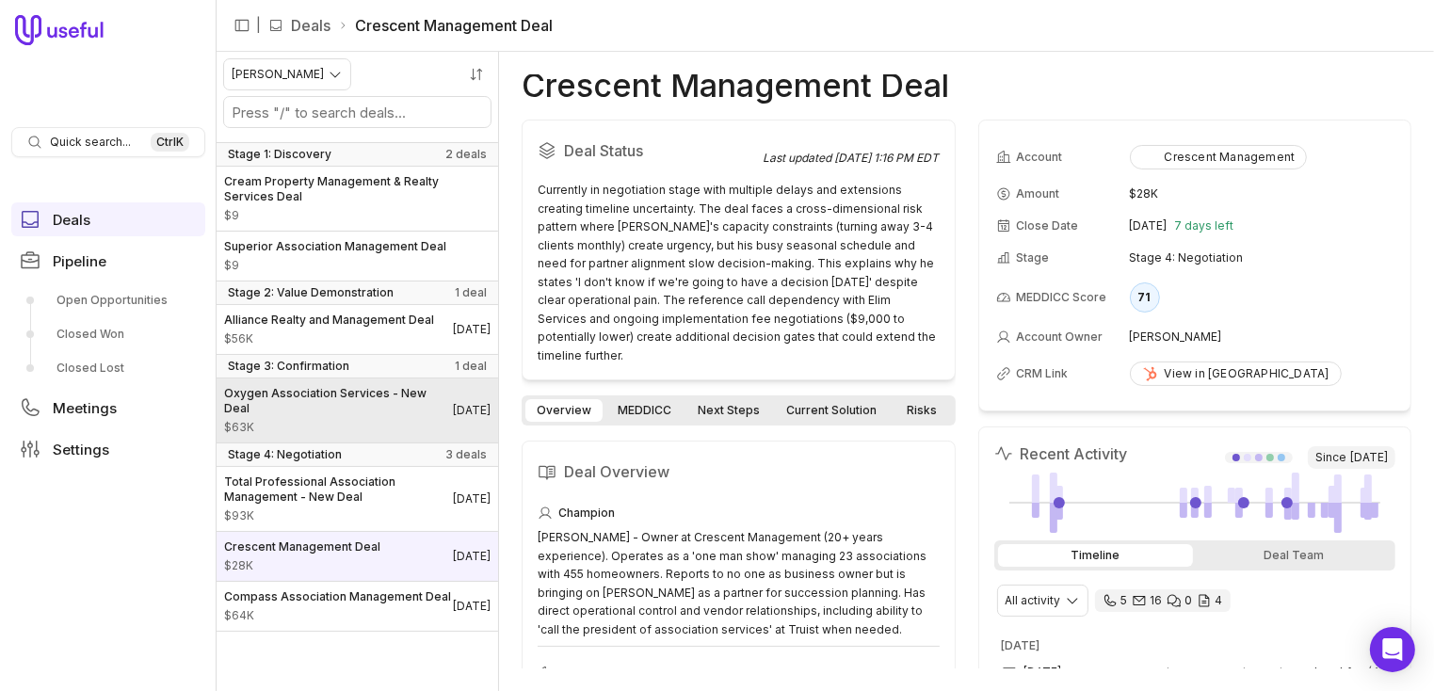
click at [329, 416] on span "Oxygen Association Services - New Deal" at bounding box center [338, 401] width 229 height 30
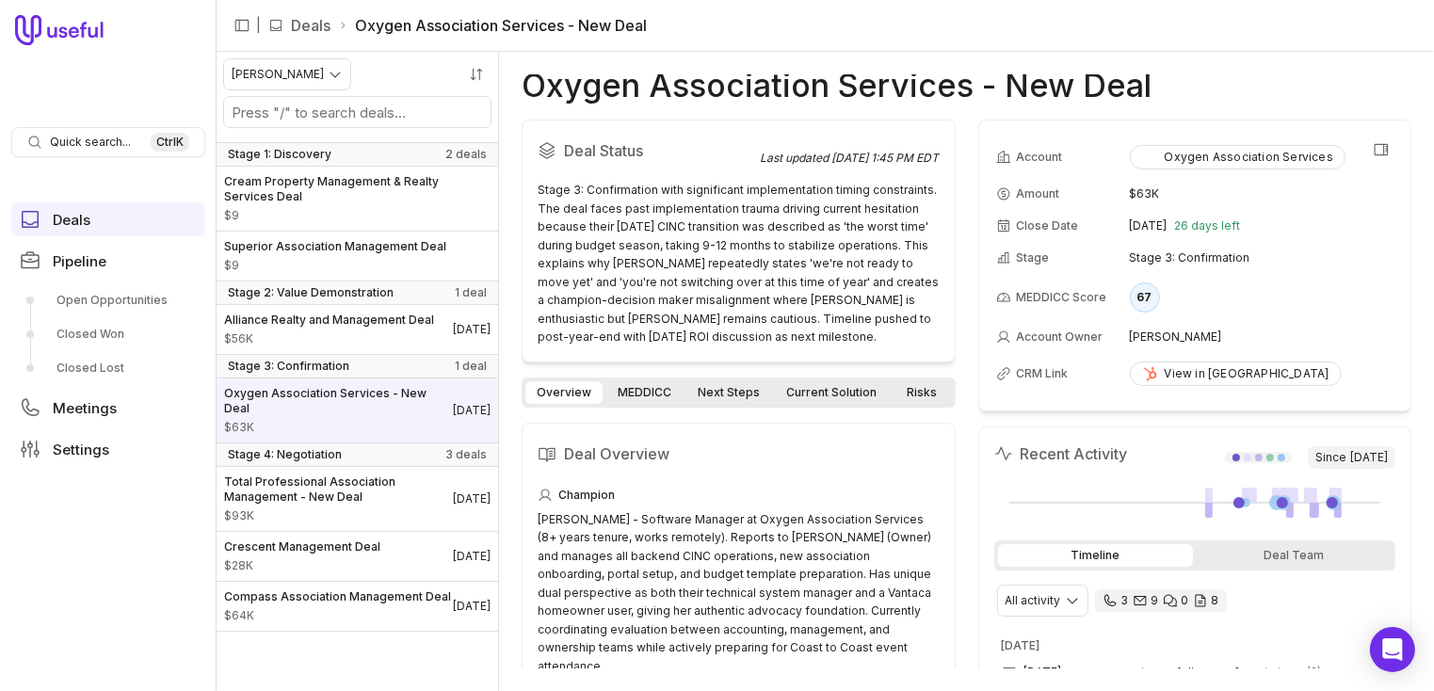
drag, startPoint x: 1183, startPoint y: 225, endPoint x: 1124, endPoint y: 227, distance: 59.4
click at [1130, 227] on time "Oct 1, 2025" at bounding box center [1149, 225] width 38 height 15
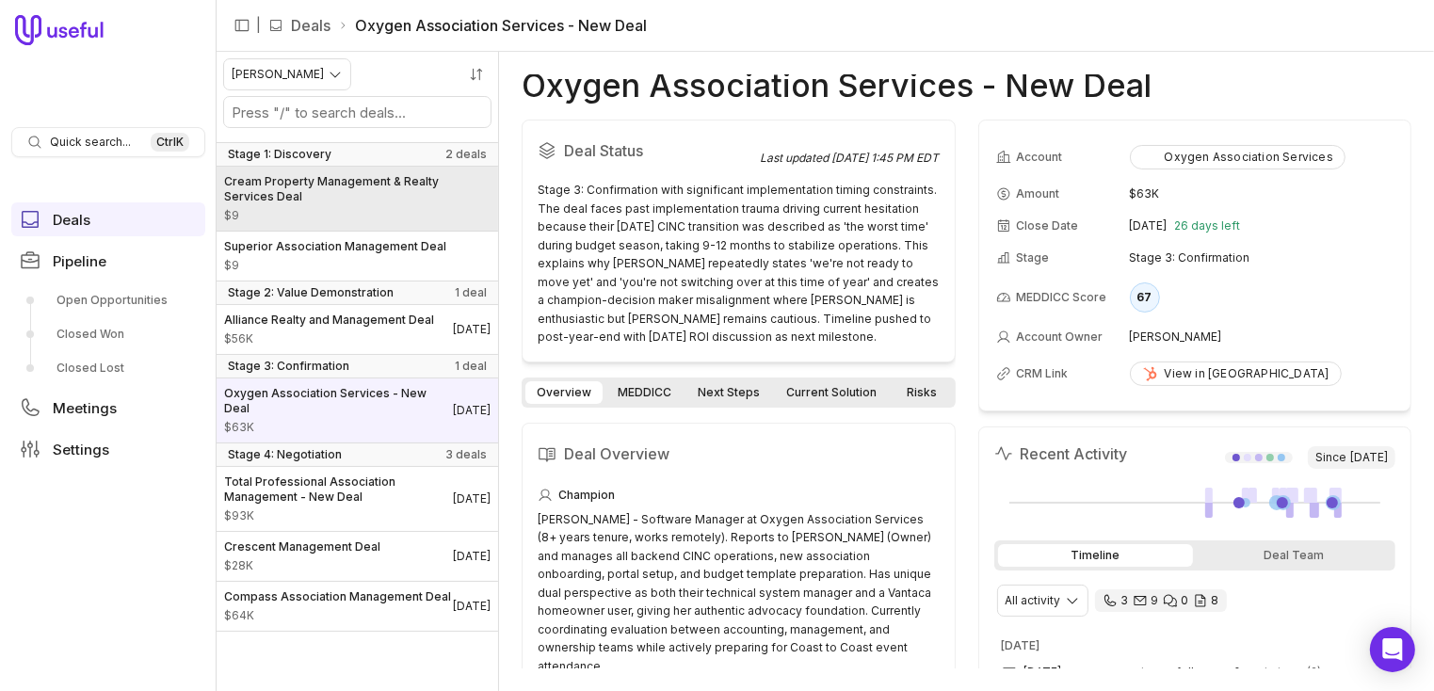
click at [425, 196] on span "Cream Property Management & Realty Services Deal" at bounding box center [357, 189] width 267 height 30
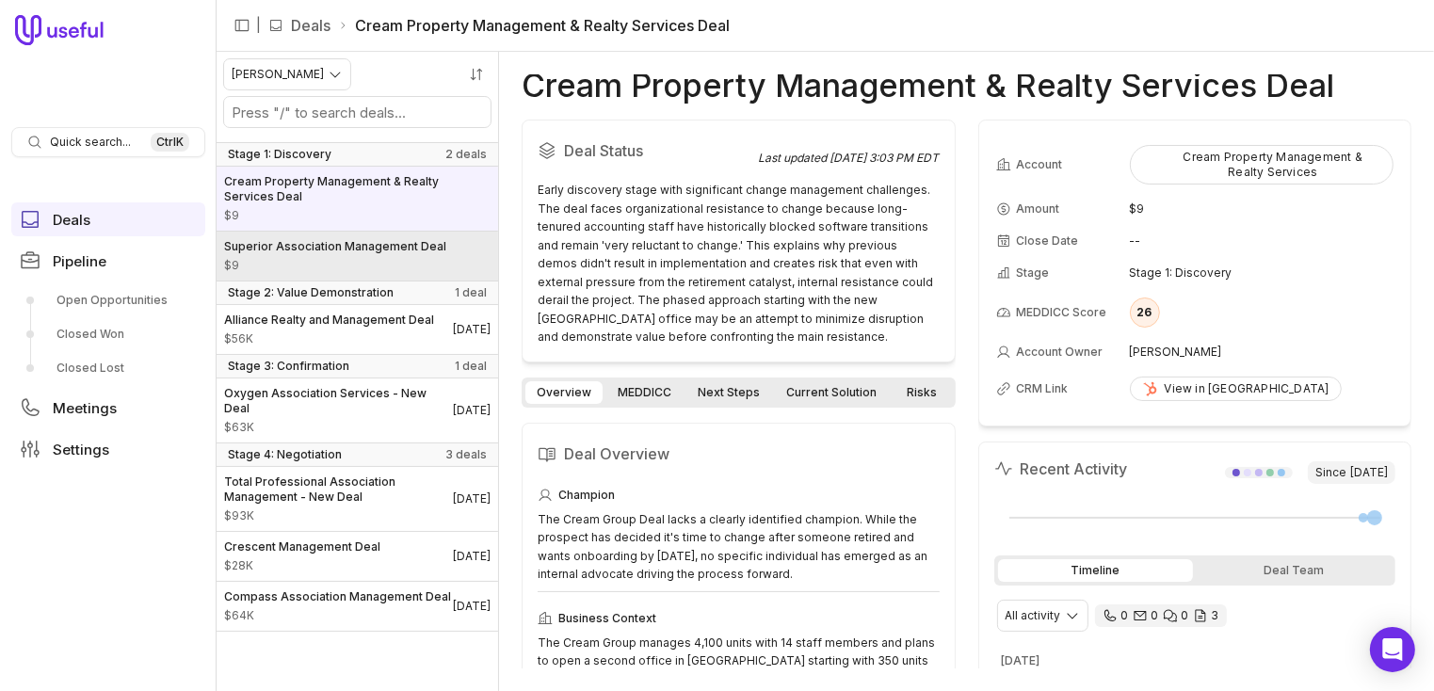
click at [341, 260] on span "$9" at bounding box center [335, 265] width 222 height 15
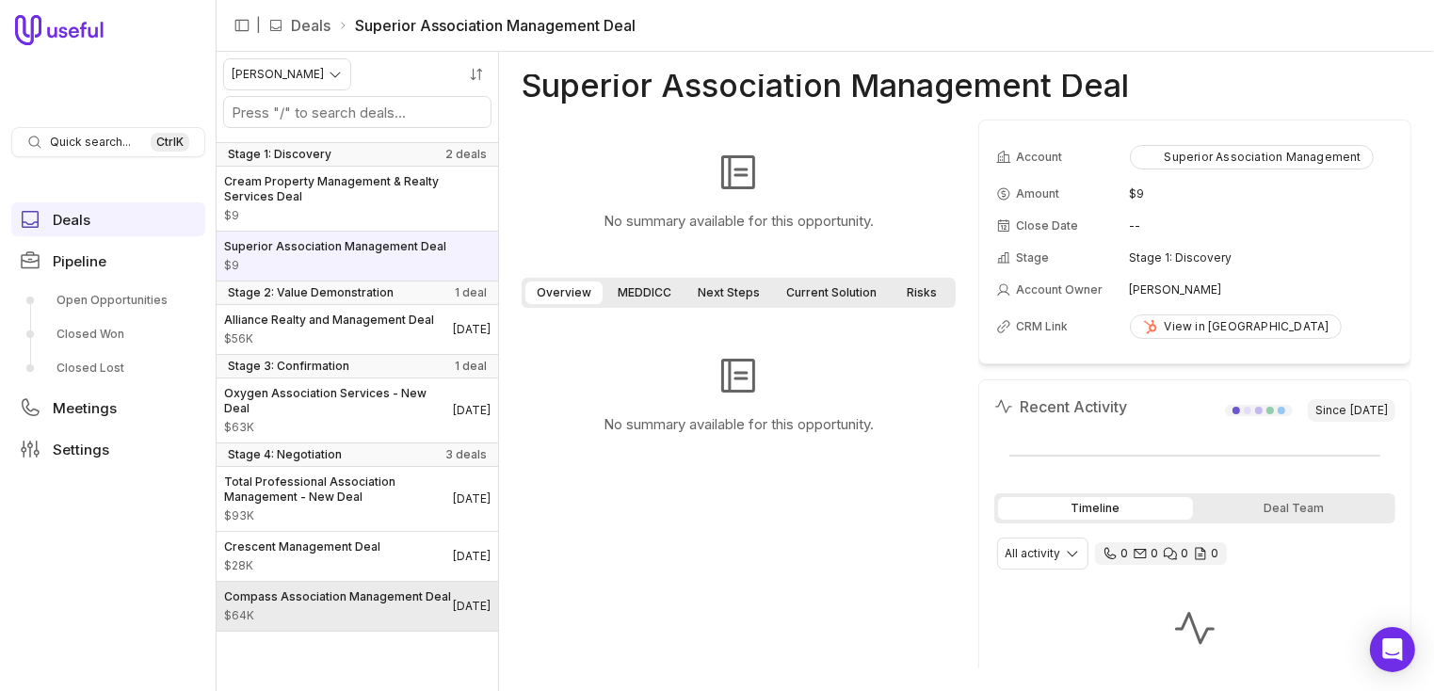
click at [288, 623] on div "Compass Association Management Deal $64K" at bounding box center [337, 607] width 227 height 34
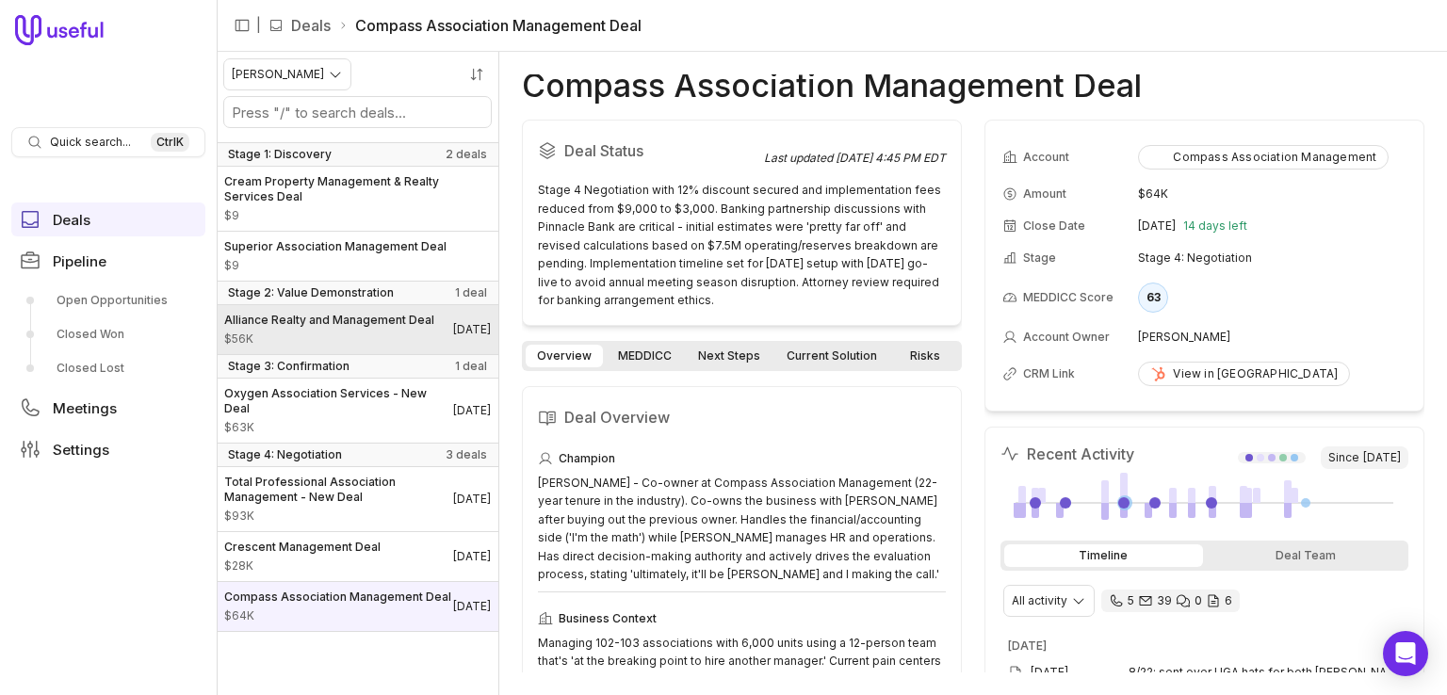
click at [343, 328] on span "Alliance Realty and Management Deal" at bounding box center [329, 320] width 210 height 15
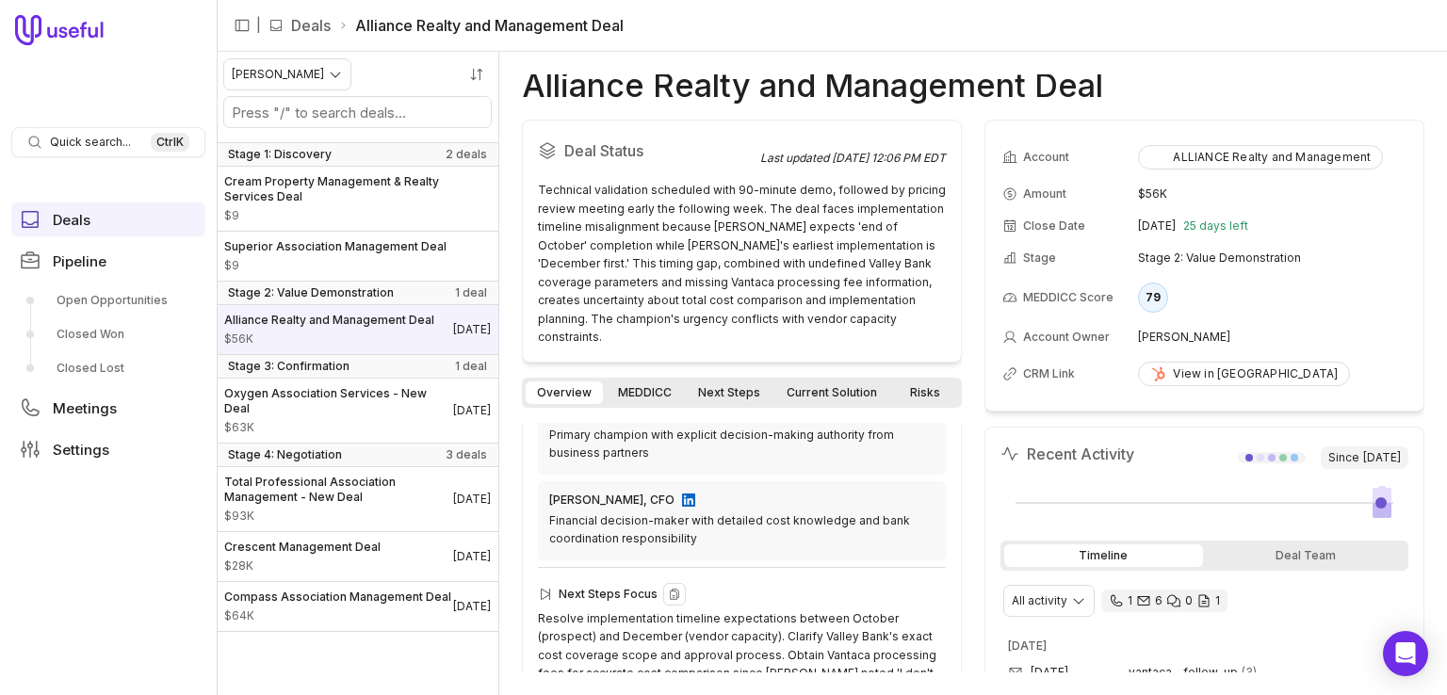
scroll to position [814, 0]
